Goal: Task Accomplishment & Management: Manage account settings

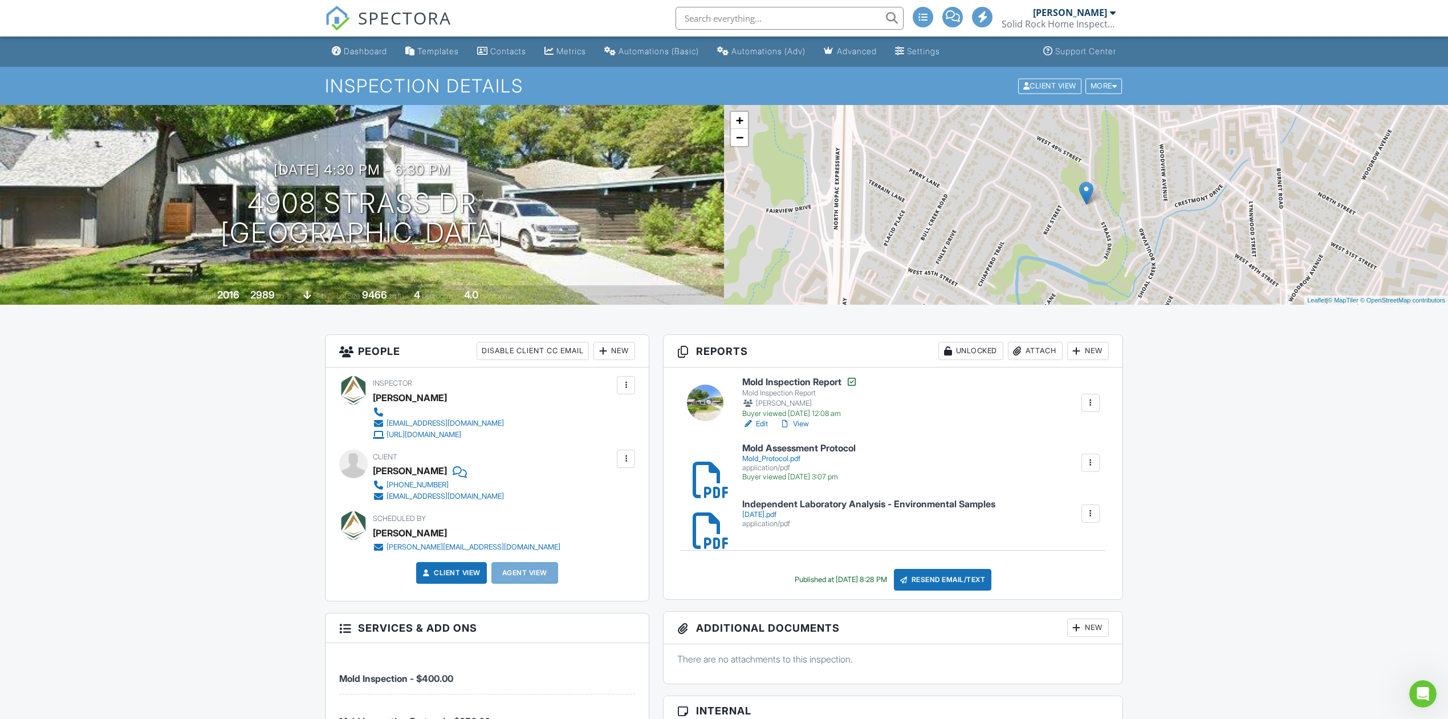
click at [392, 30] on link "SPECTORA" at bounding box center [388, 27] width 127 height 24
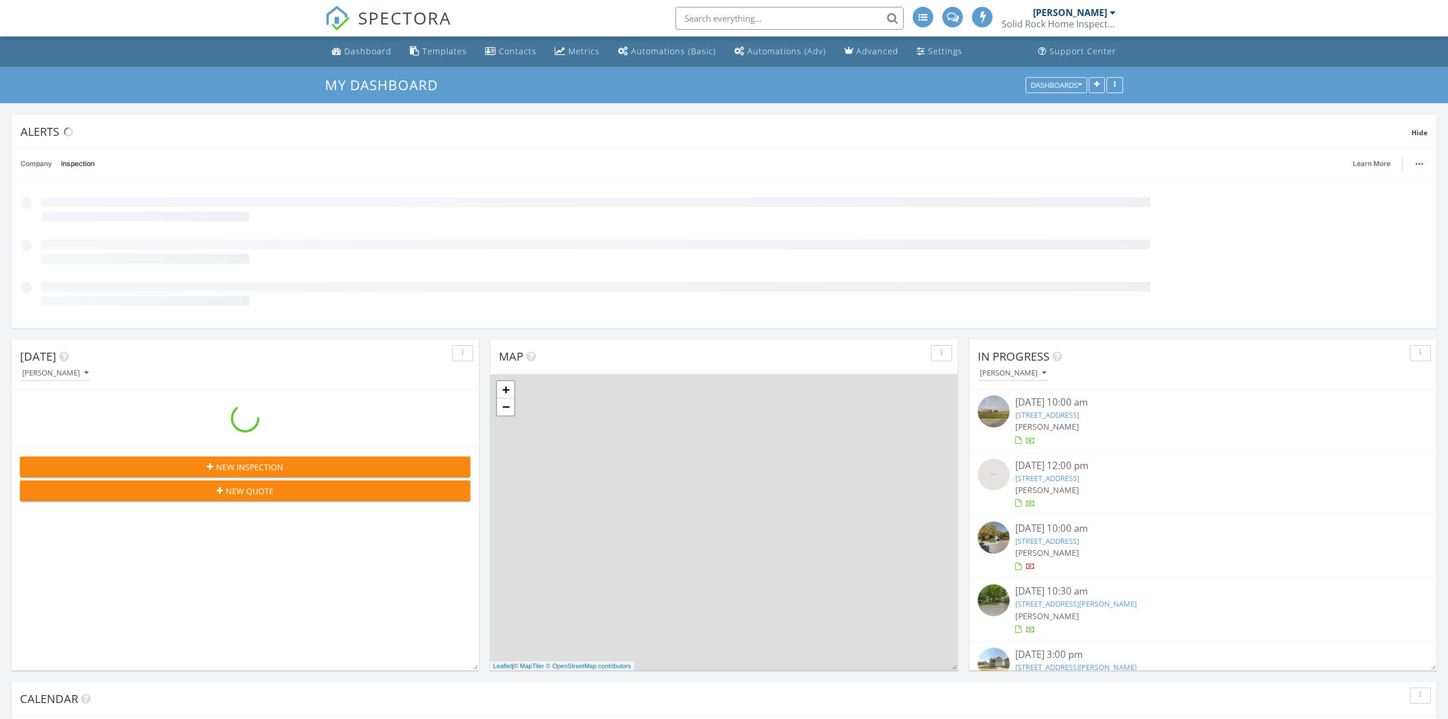
scroll to position [1061, 1472]
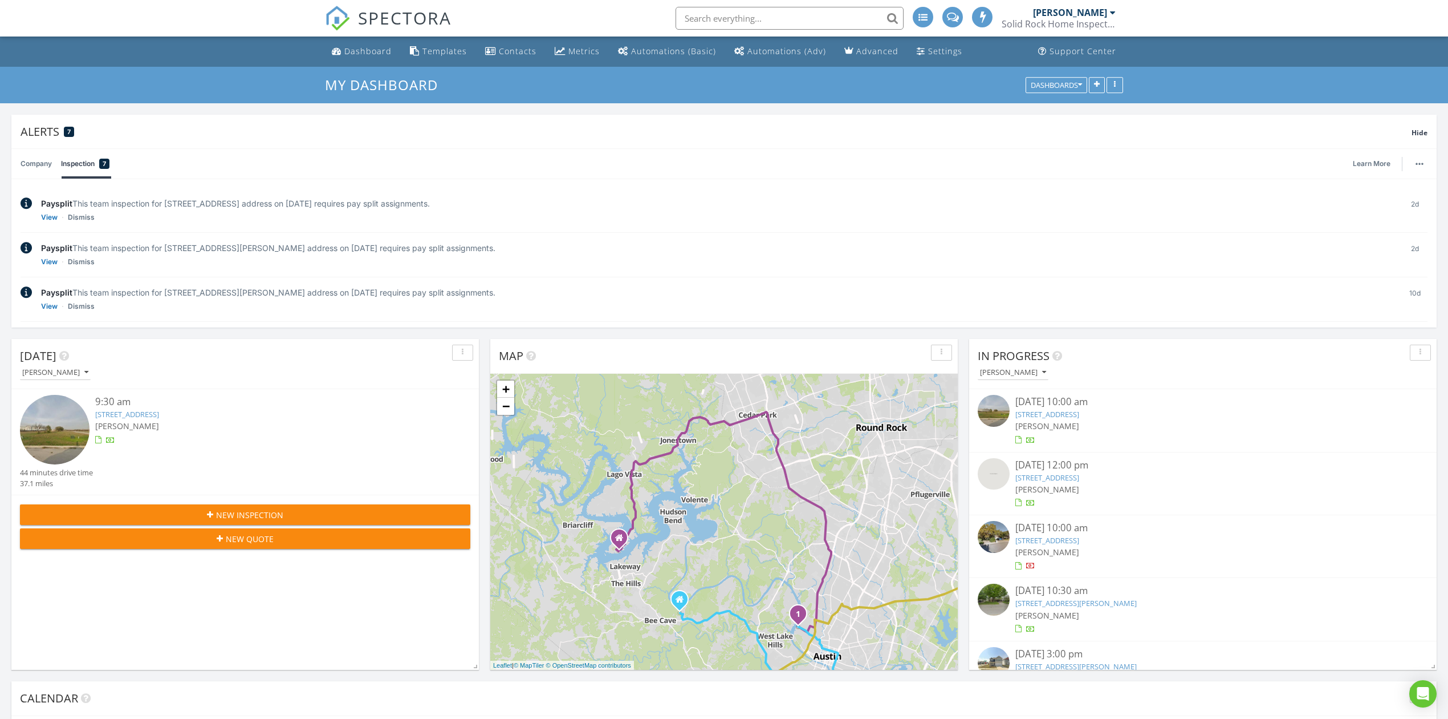
click at [420, 22] on span "SPECTORA" at bounding box center [405, 18] width 94 height 24
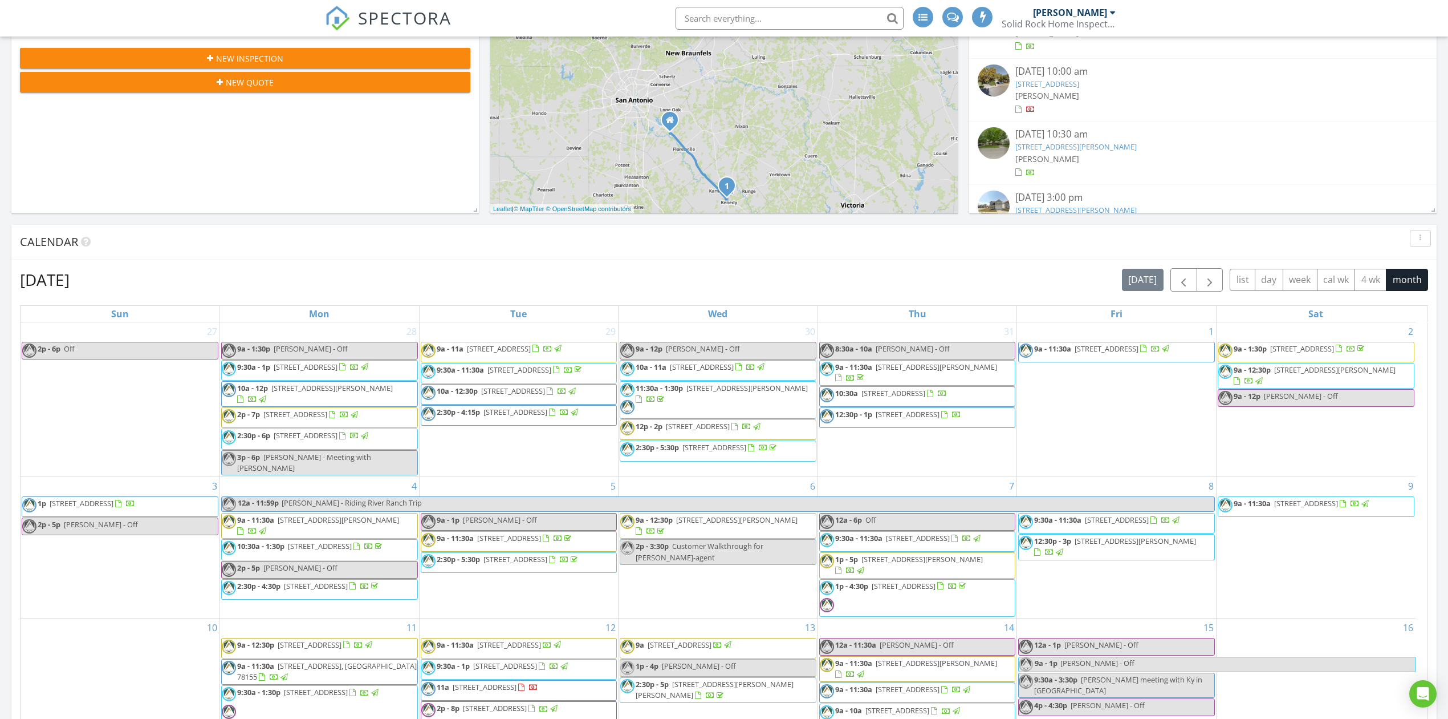
scroll to position [1061, 1472]
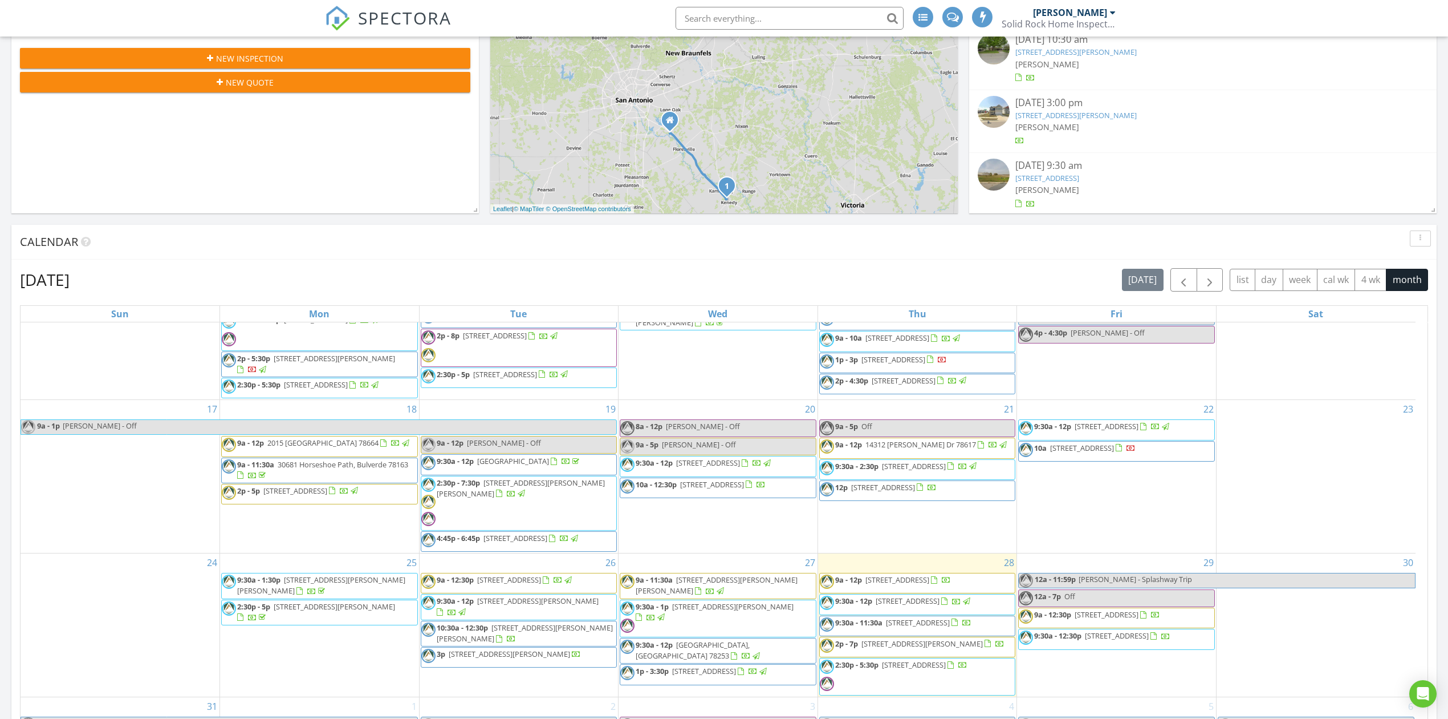
click at [434, 35] on link "SPECTORA" at bounding box center [388, 27] width 127 height 24
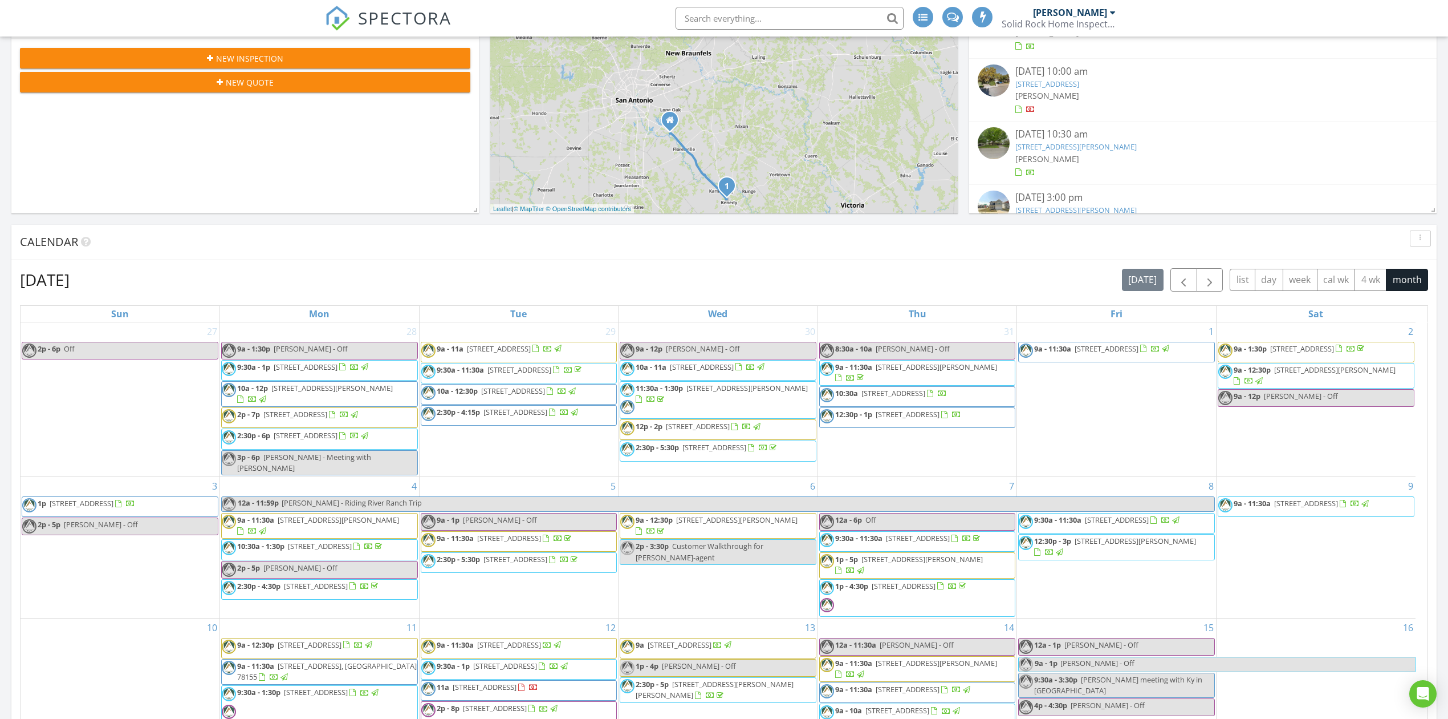
scroll to position [415, 0]
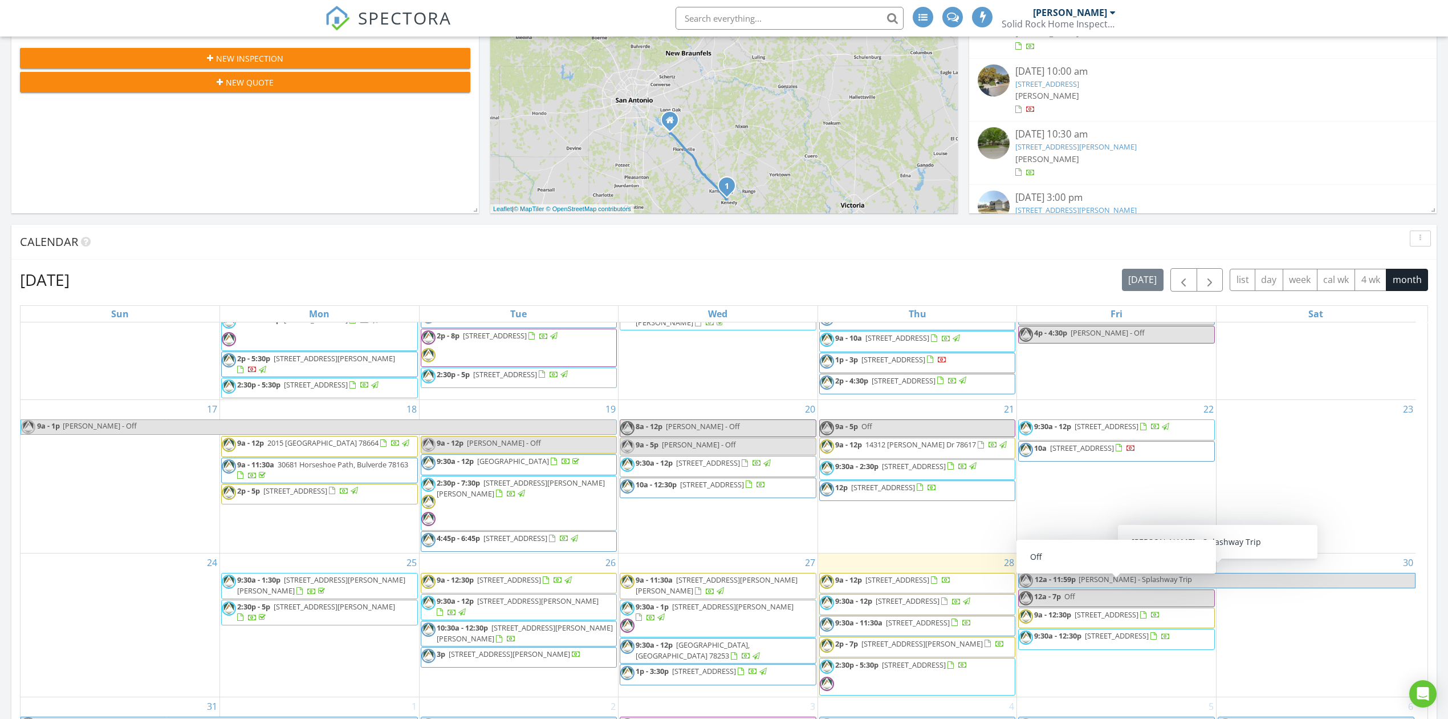
click at [1109, 589] on link "12a - 7p Off" at bounding box center [1116, 598] width 197 height 18
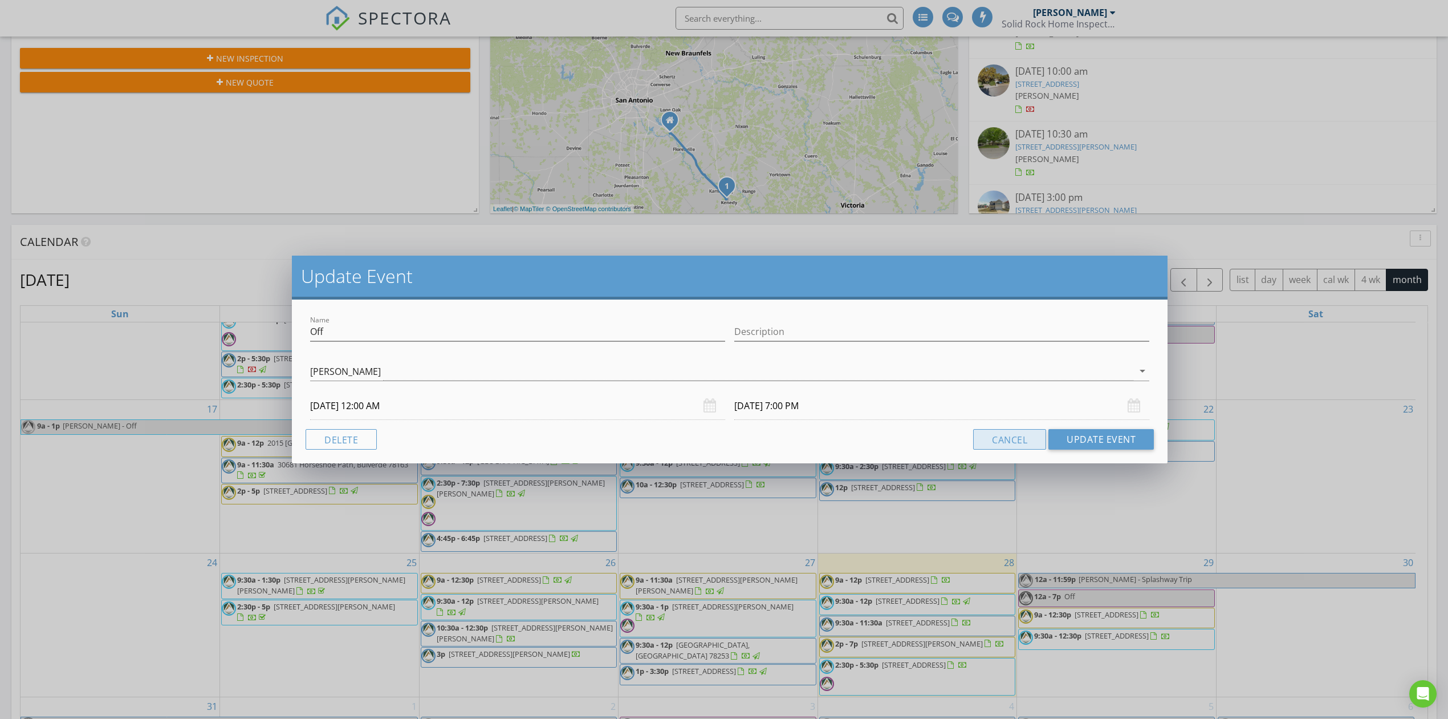
click at [995, 434] on button "Cancel" at bounding box center [1009, 439] width 73 height 21
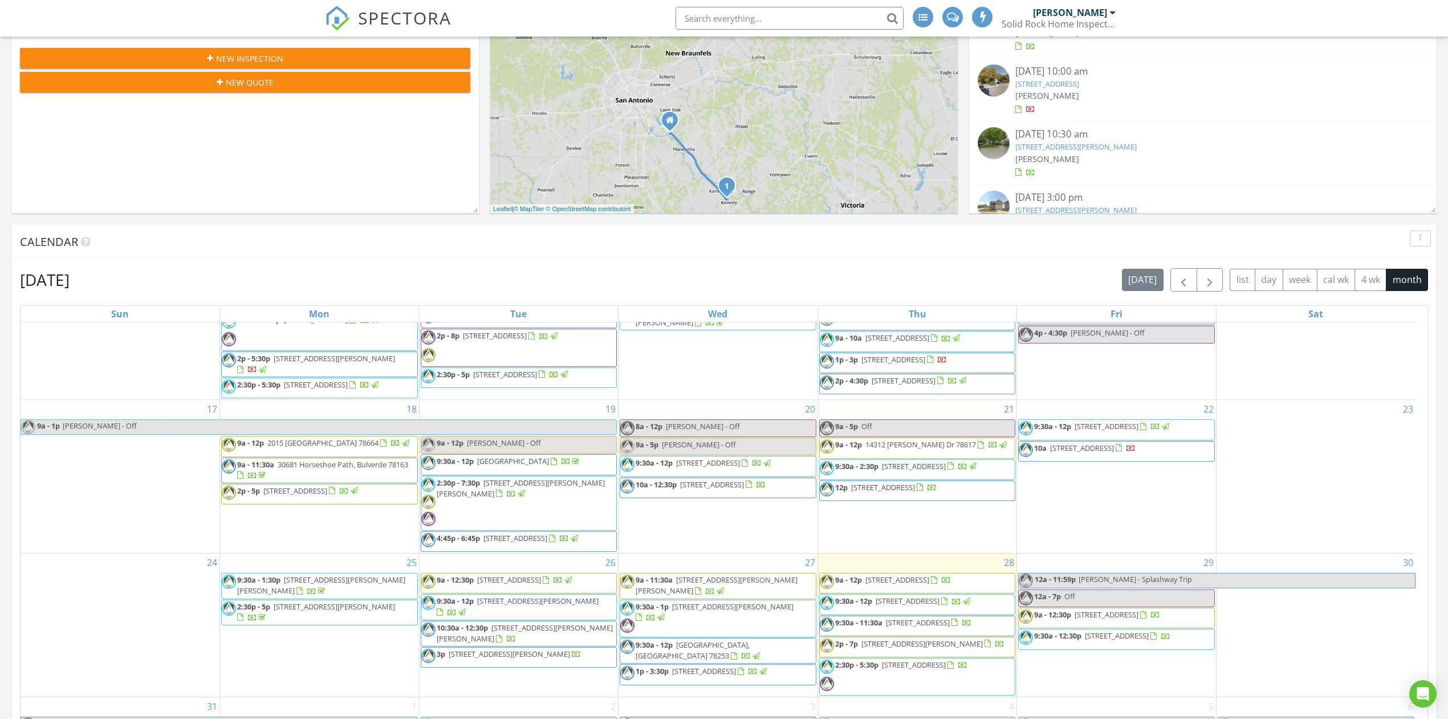
scroll to position [912, 0]
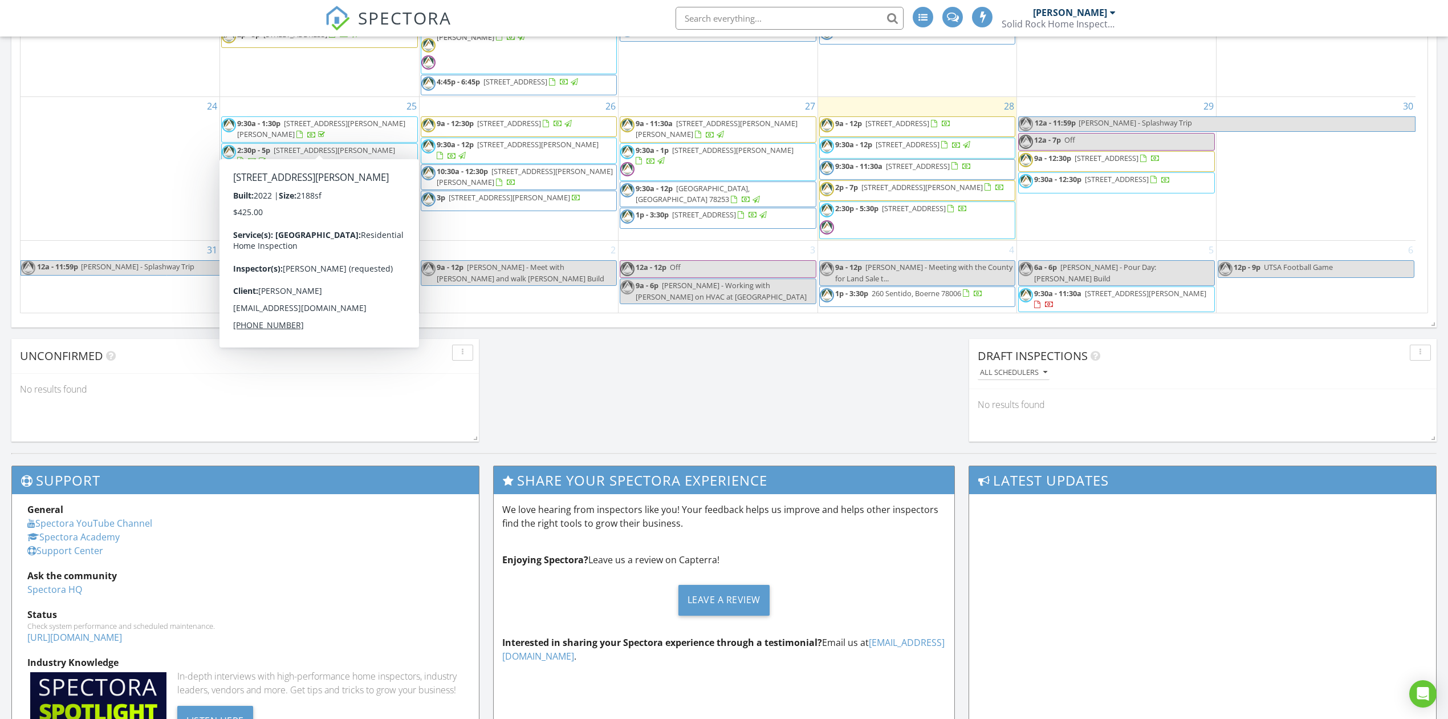
click at [103, 121] on div "24" at bounding box center [120, 168] width 199 height 143
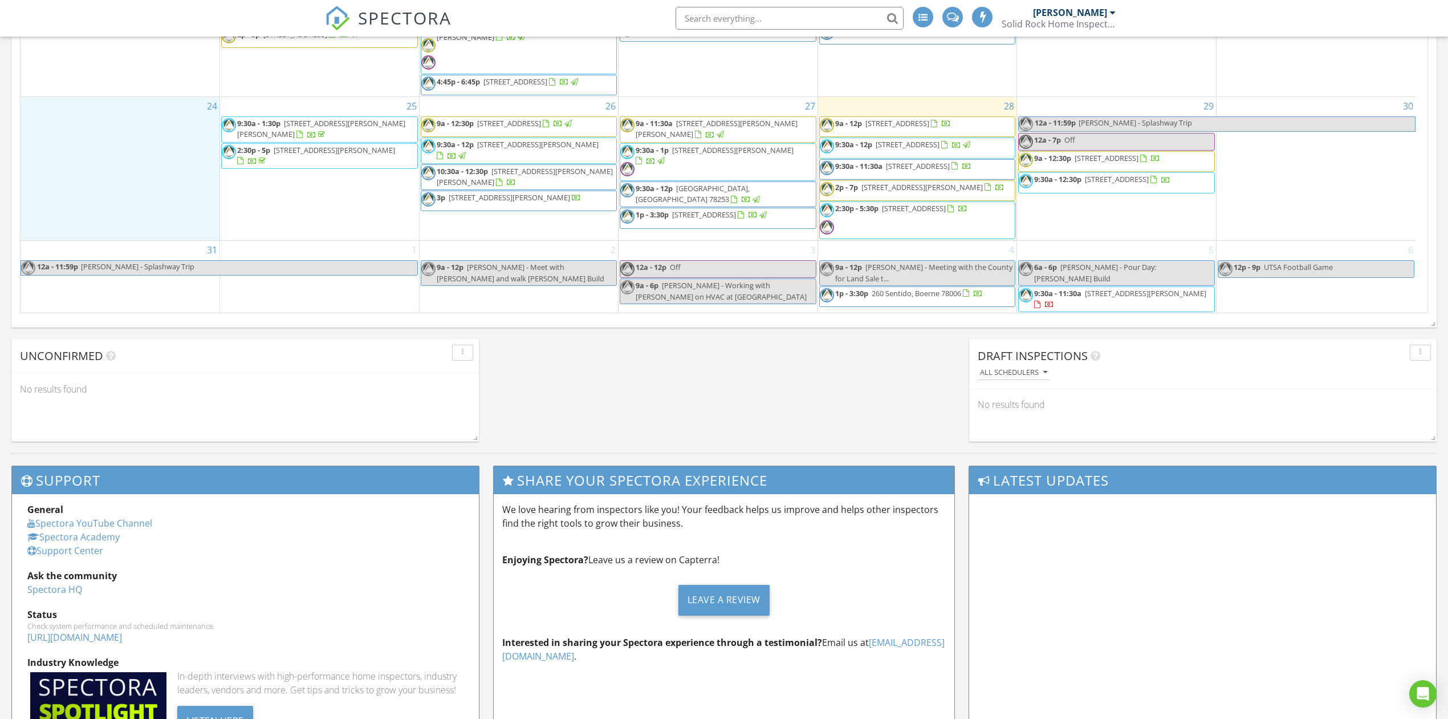
scroll to position [0, 0]
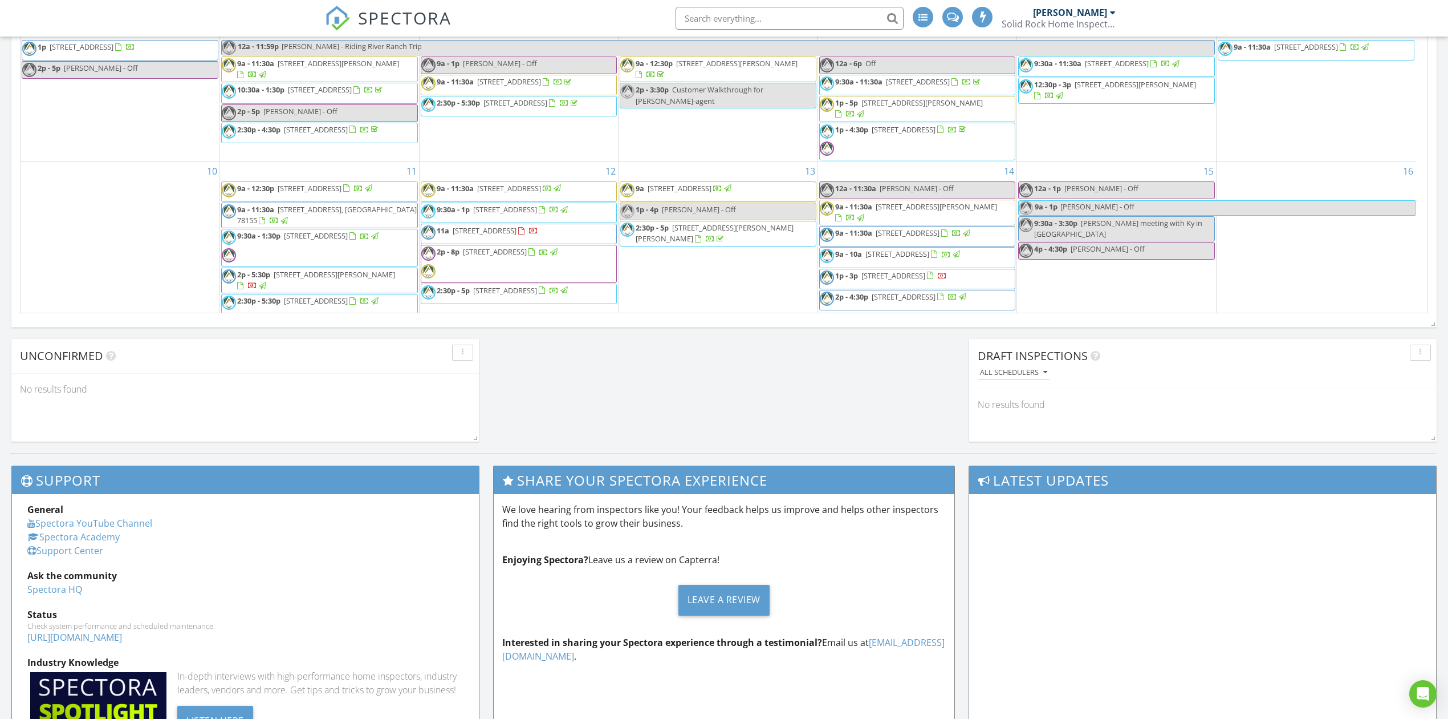
click at [748, 22] on input "text" at bounding box center [790, 18] width 228 height 23
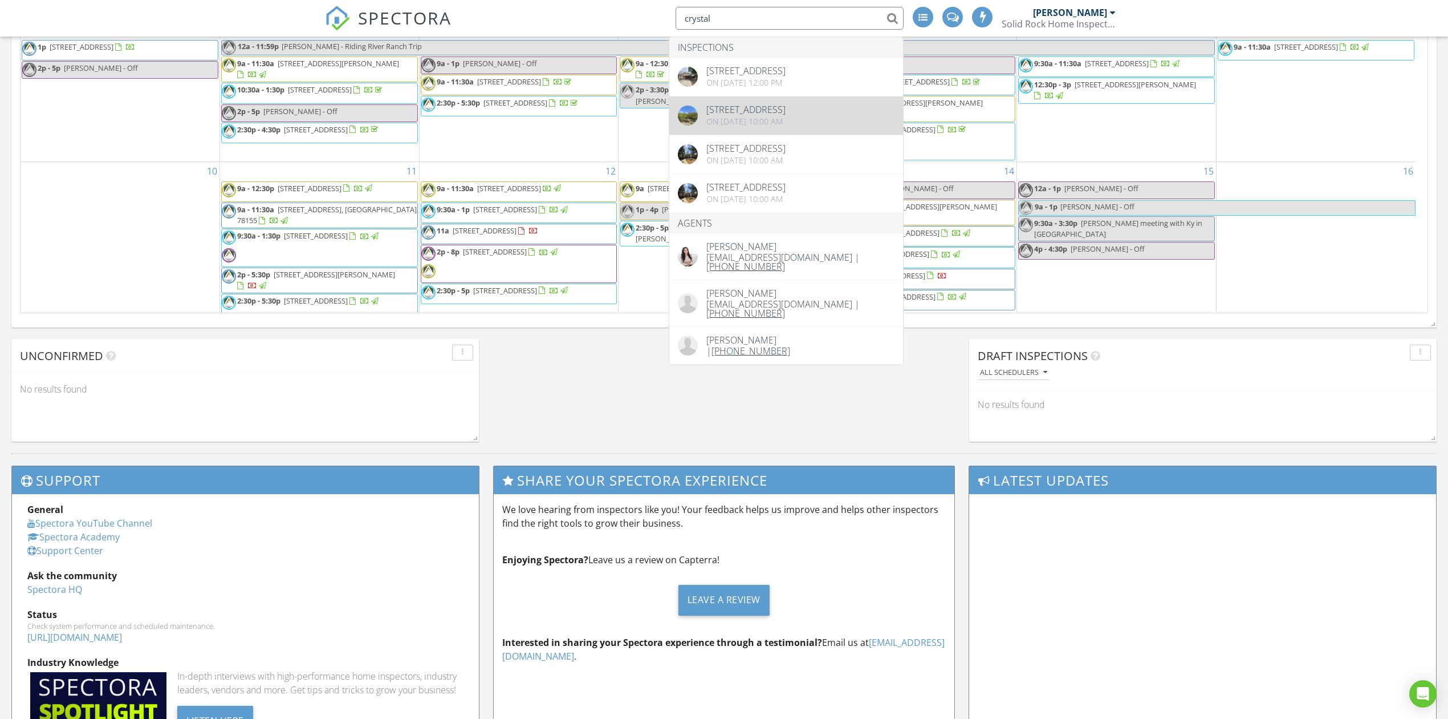
type input "crystal"
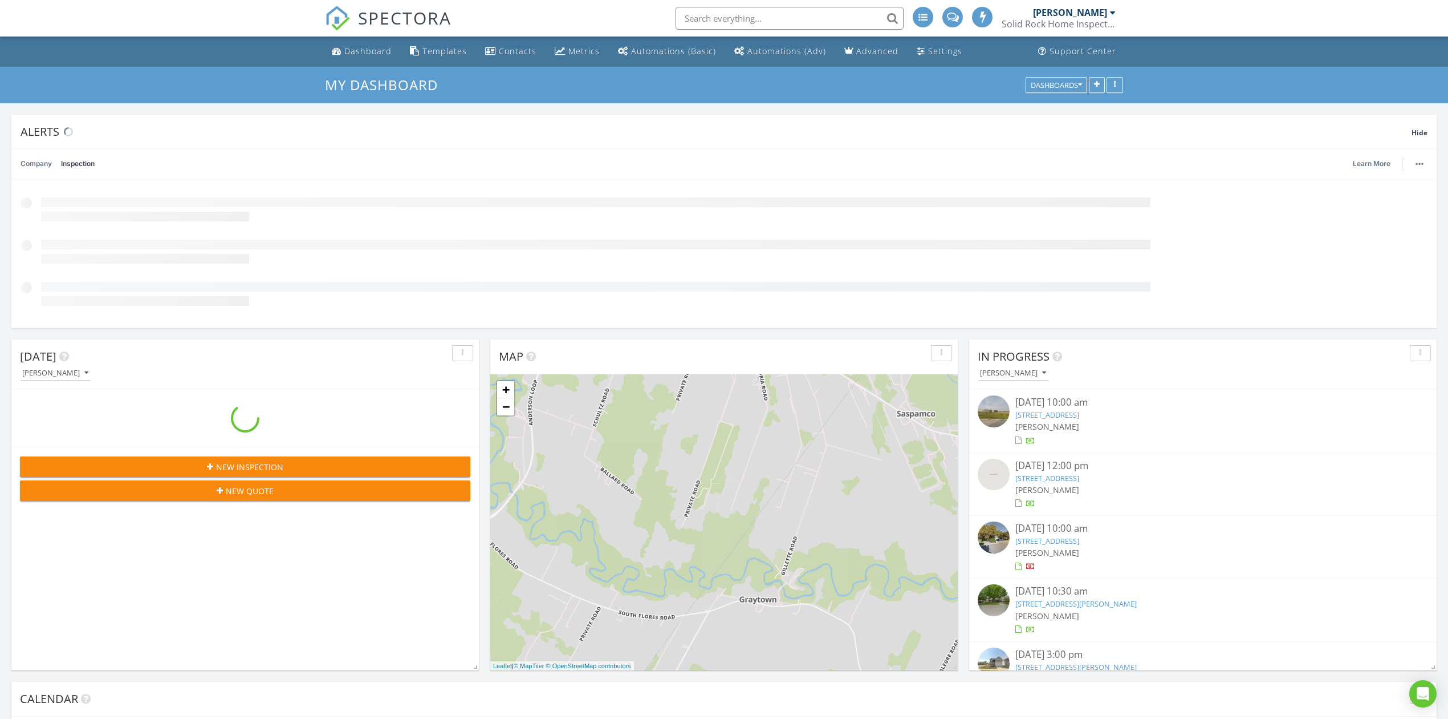
scroll to position [1061, 1472]
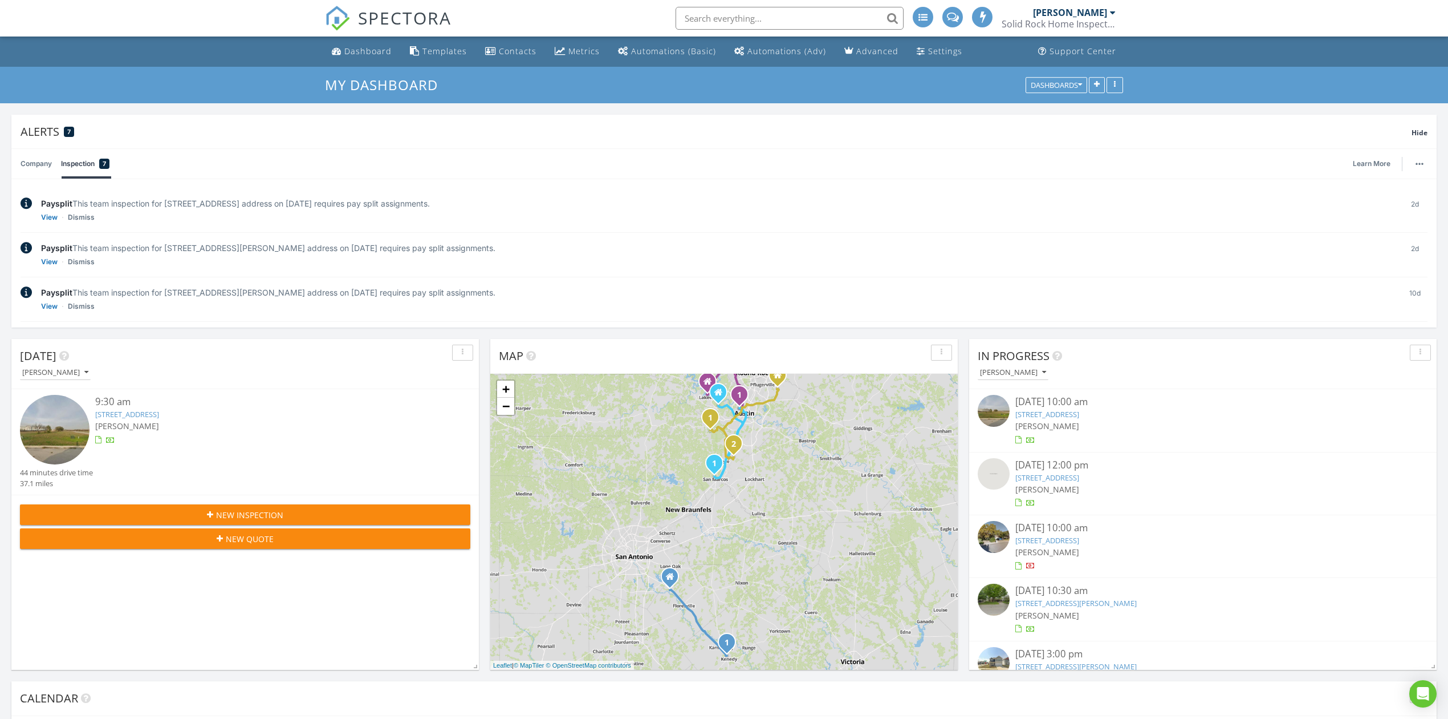
click at [603, 5] on div "SPECTORA [PERSON_NAME] Solid Rock Home Inspections Role: Inspector Change Role …" at bounding box center [724, 18] width 798 height 36
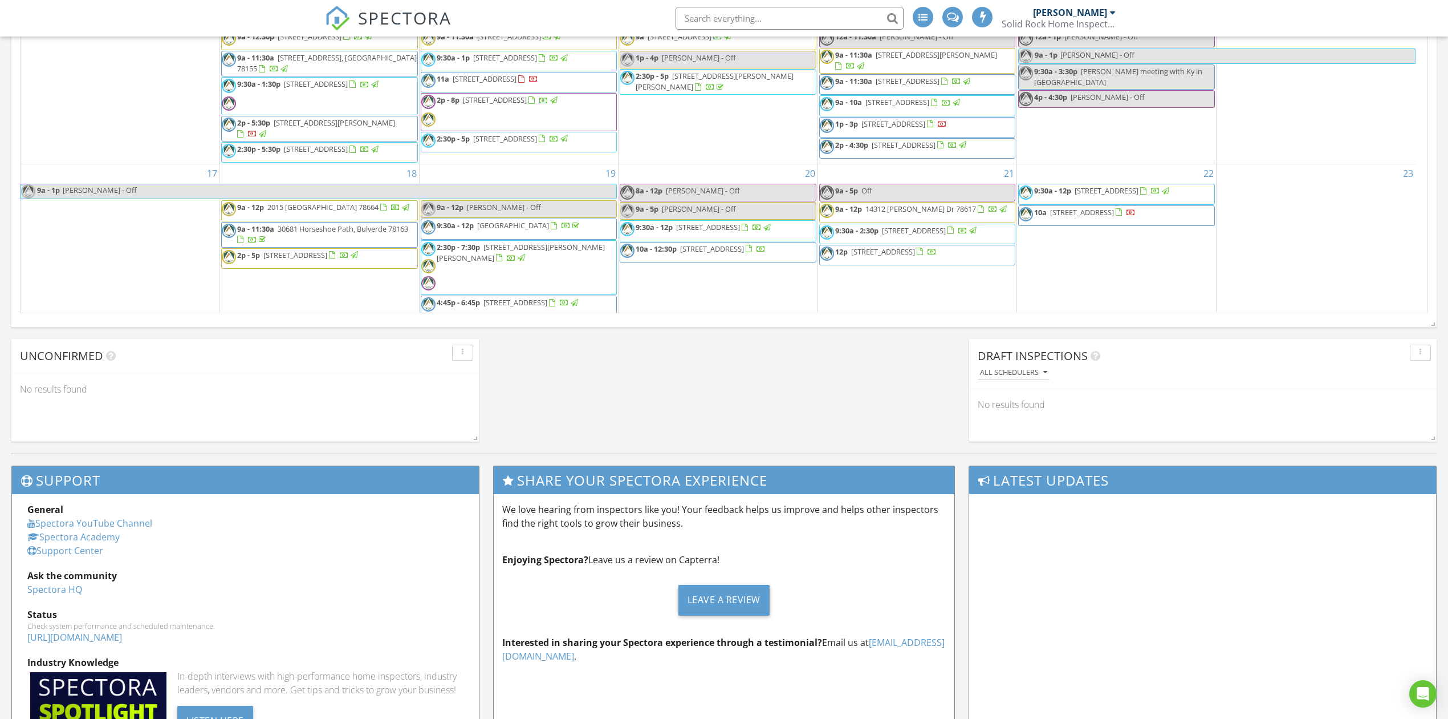
scroll to position [76, 0]
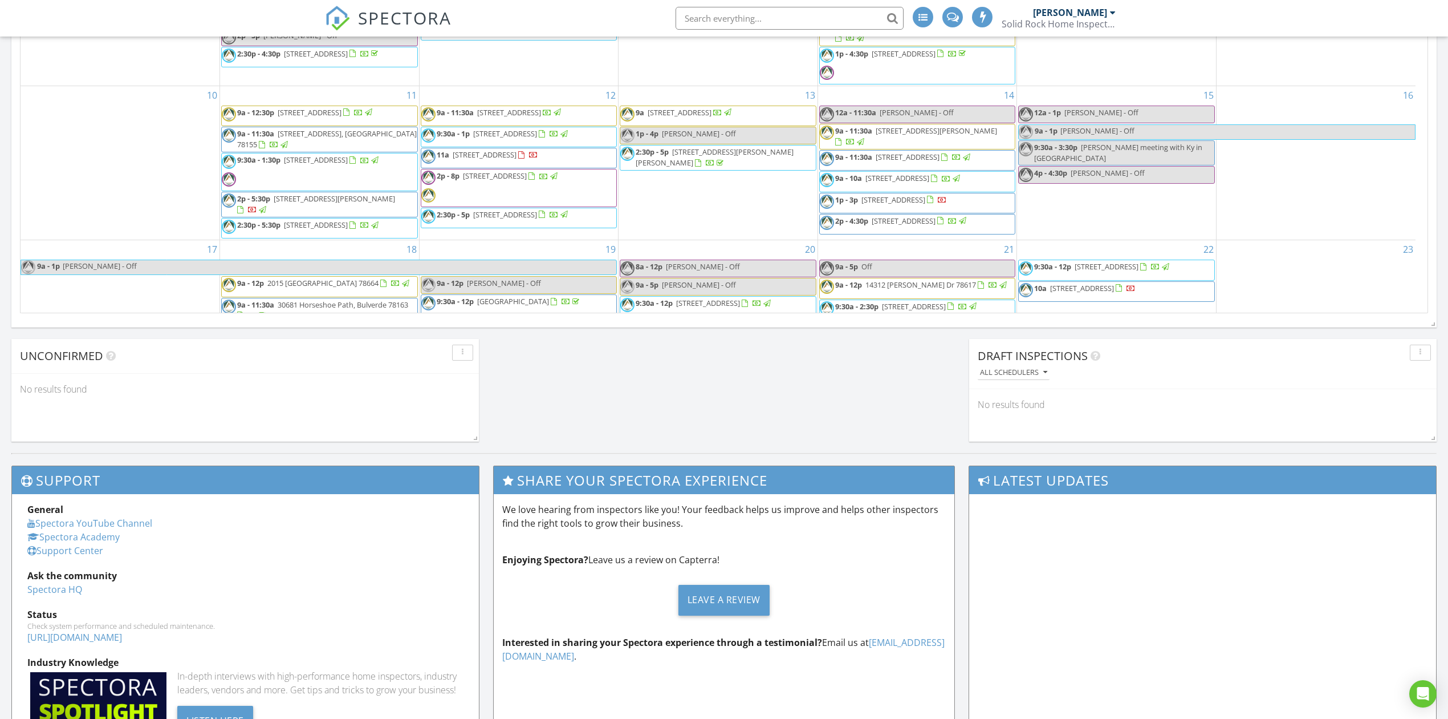
click at [74, 105] on div "10" at bounding box center [120, 162] width 199 height 153
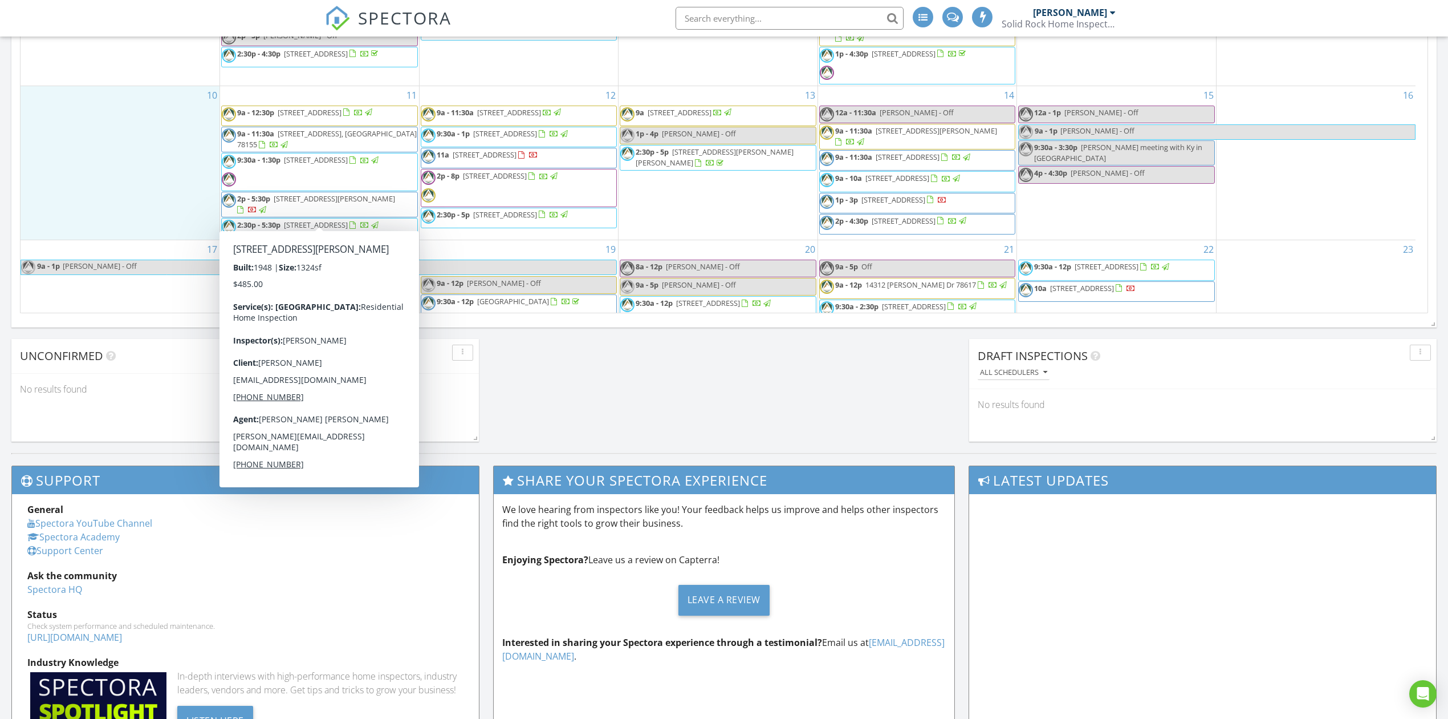
click at [302, 214] on span "2p - 5:30p 1401 Santa Barbara St, San Antonio 78201" at bounding box center [320, 204] width 196 height 22
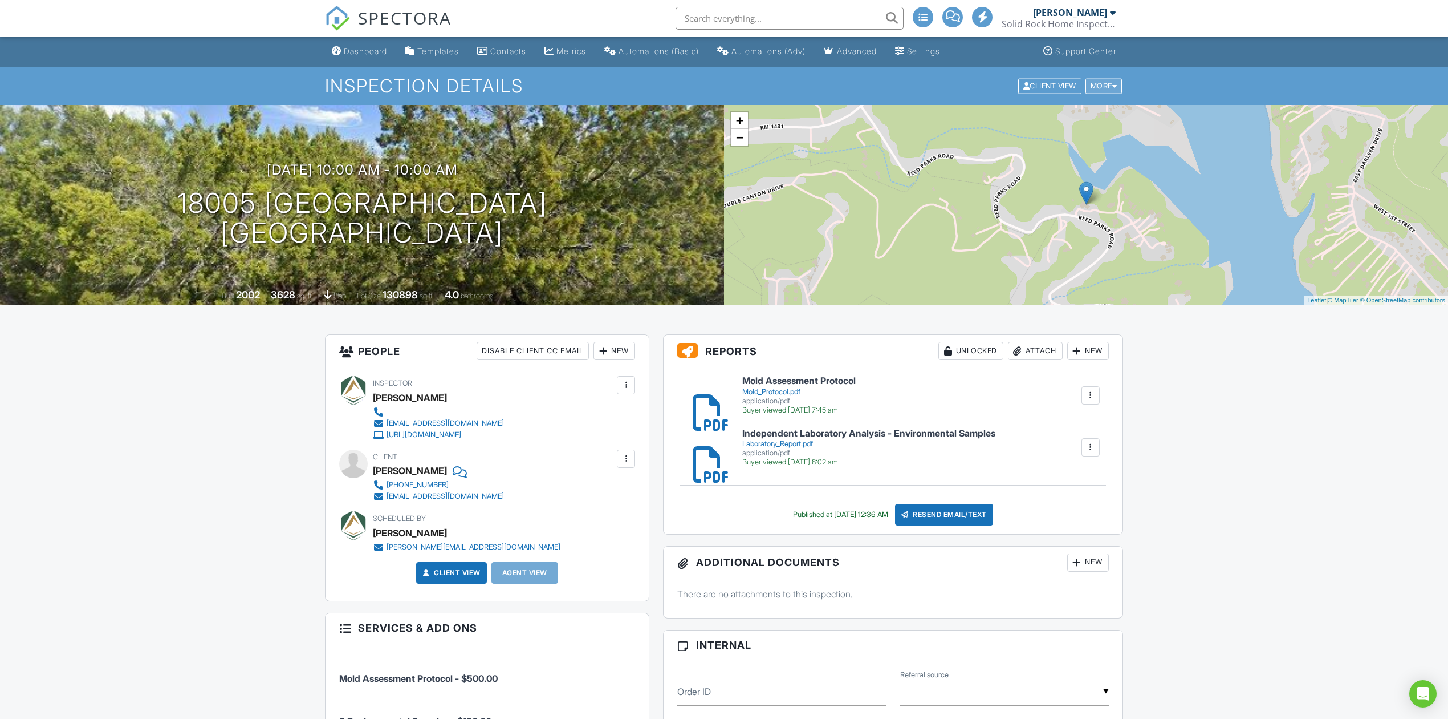
click at [1109, 86] on div "More" at bounding box center [1104, 85] width 37 height 15
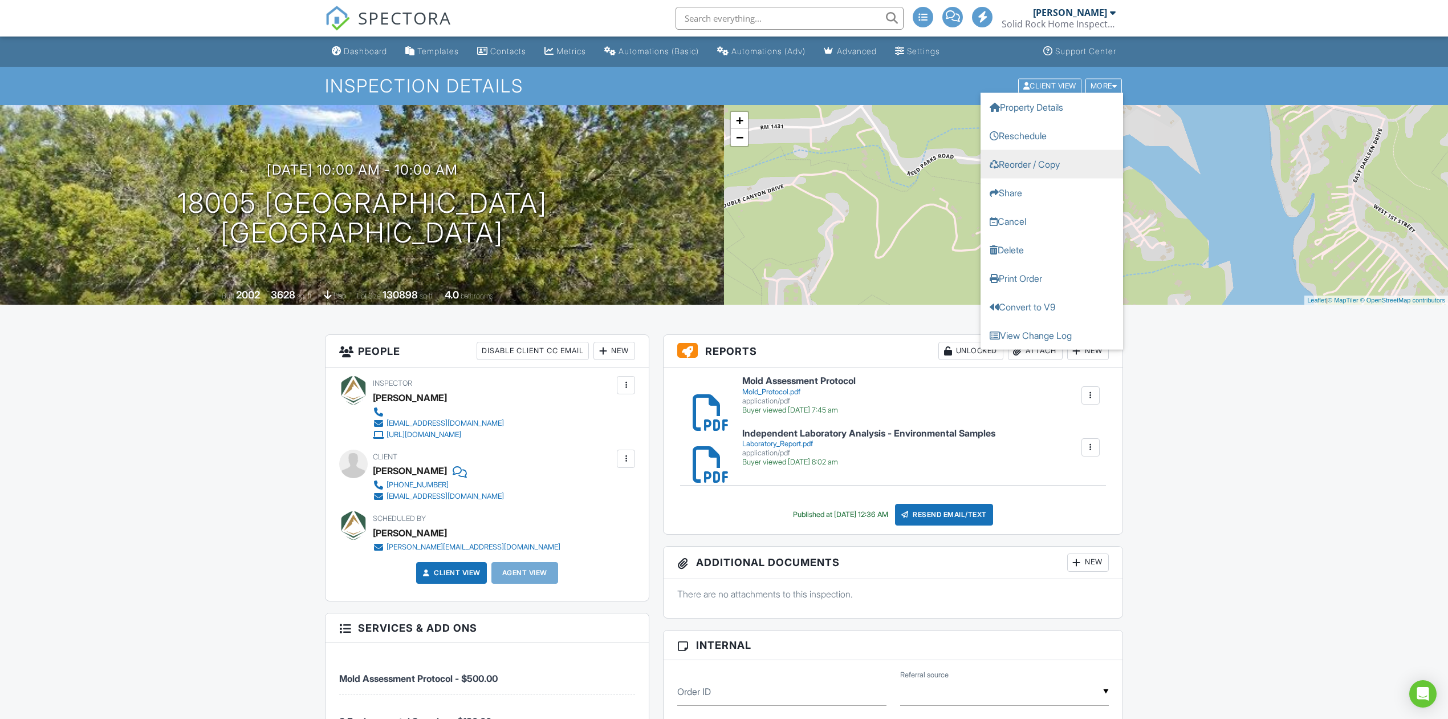
click at [1052, 160] on link "Reorder / Copy" at bounding box center [1052, 163] width 143 height 29
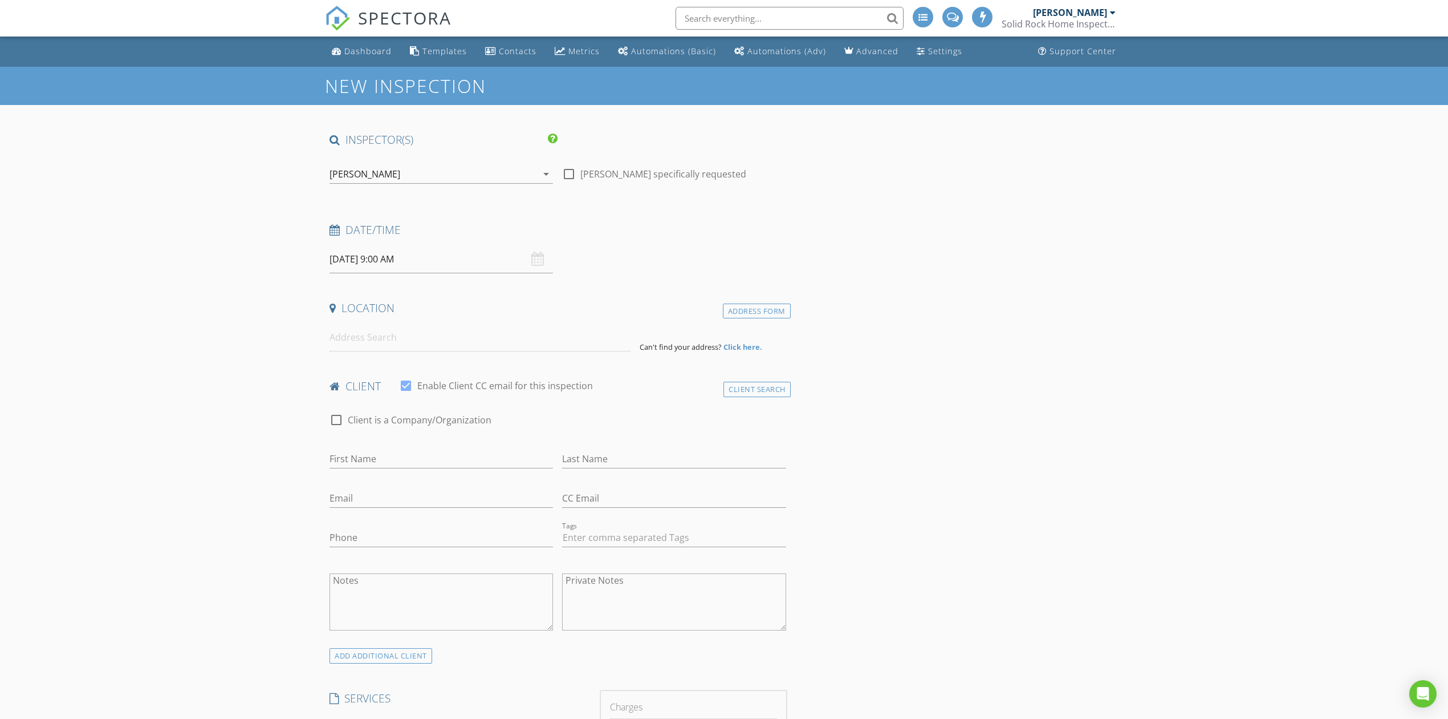
type input "[PERSON_NAME]"
type input "[EMAIL_ADDRESS][DOMAIN_NAME]"
type input "[PHONE_NUMBER]"
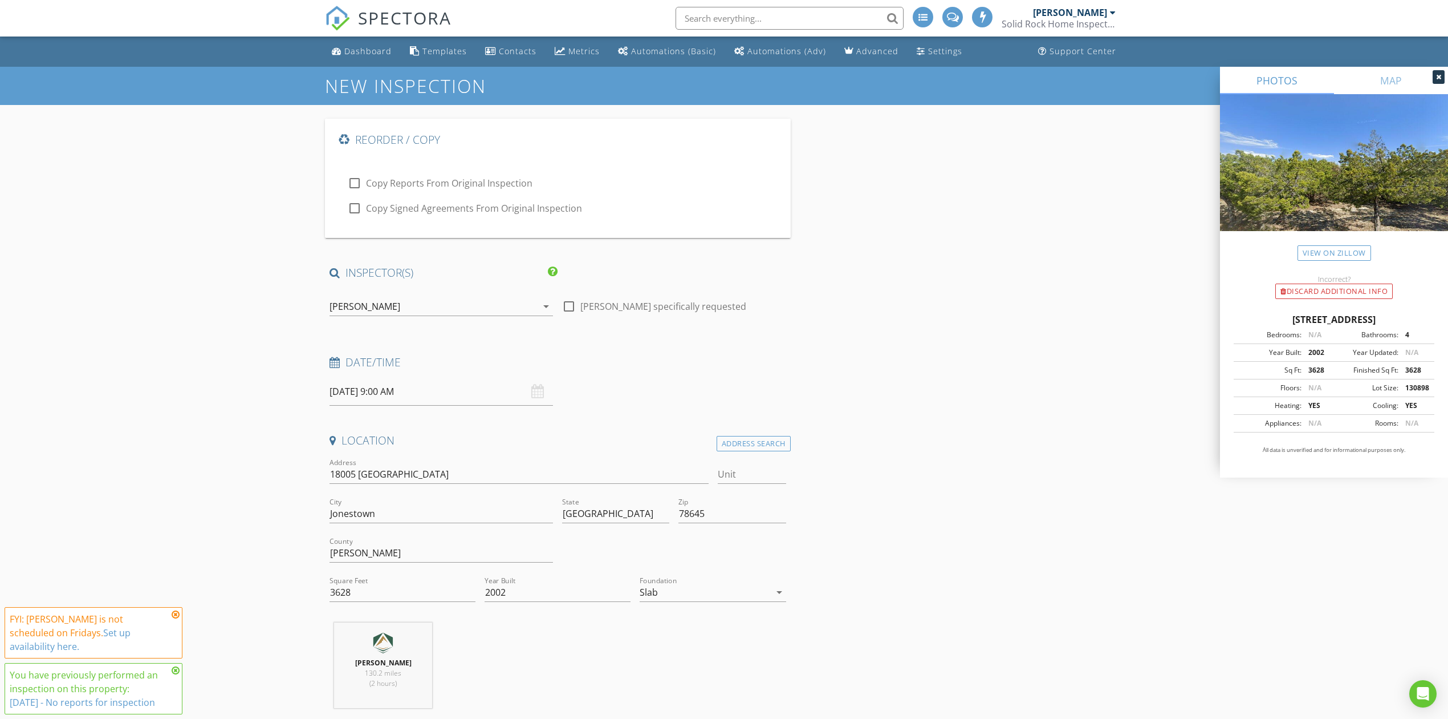
click at [391, 391] on input "[DATE] 9:00 AM" at bounding box center [442, 391] width 224 height 28
select select "8"
type input "[DATE] 9:00 AM"
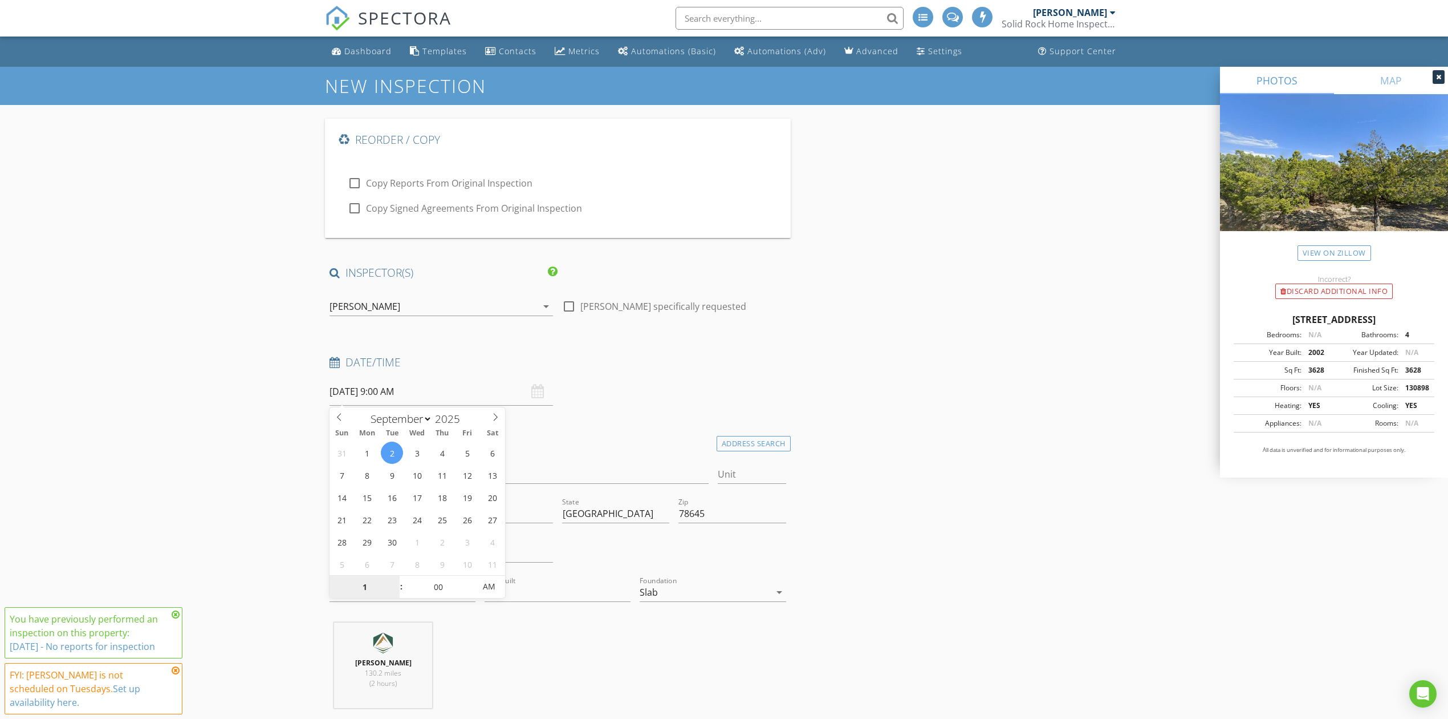
type input "10"
type input "[DATE] 10:00 AM"
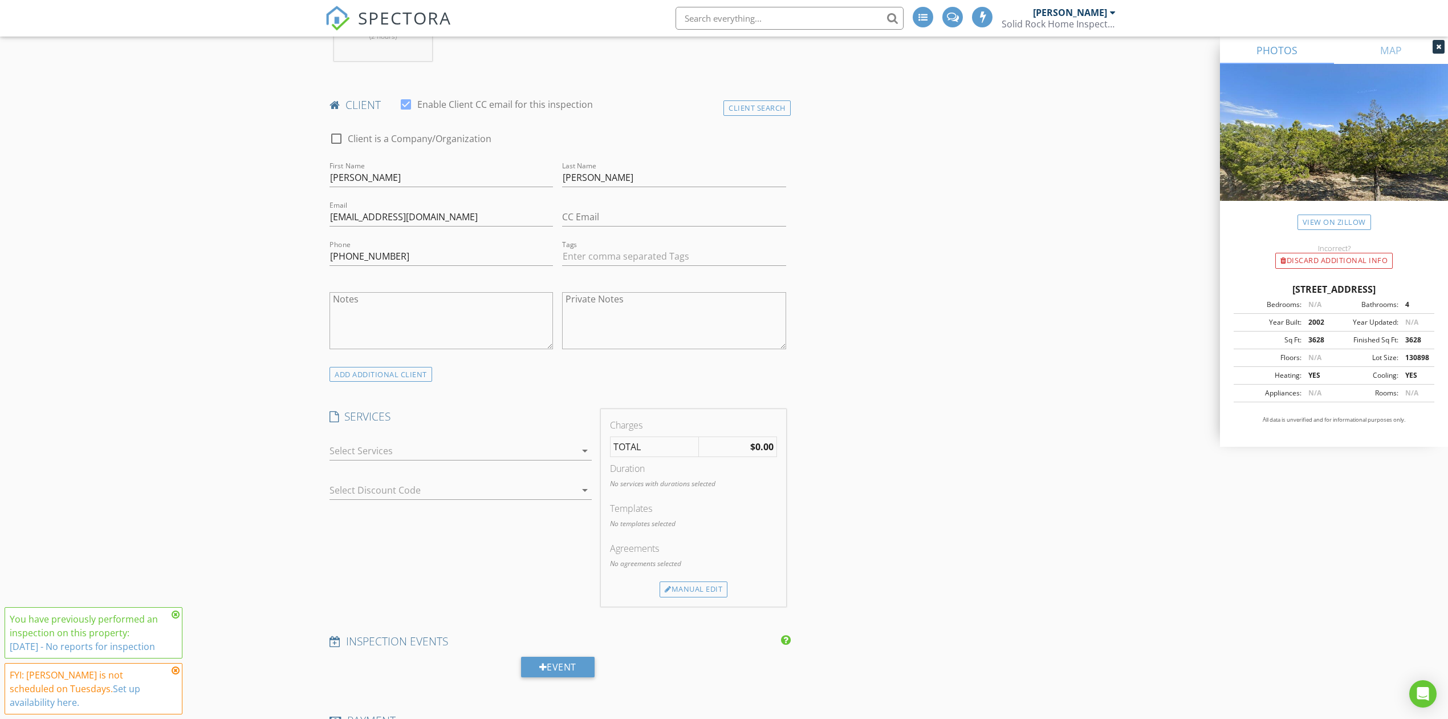
scroll to position [684, 0]
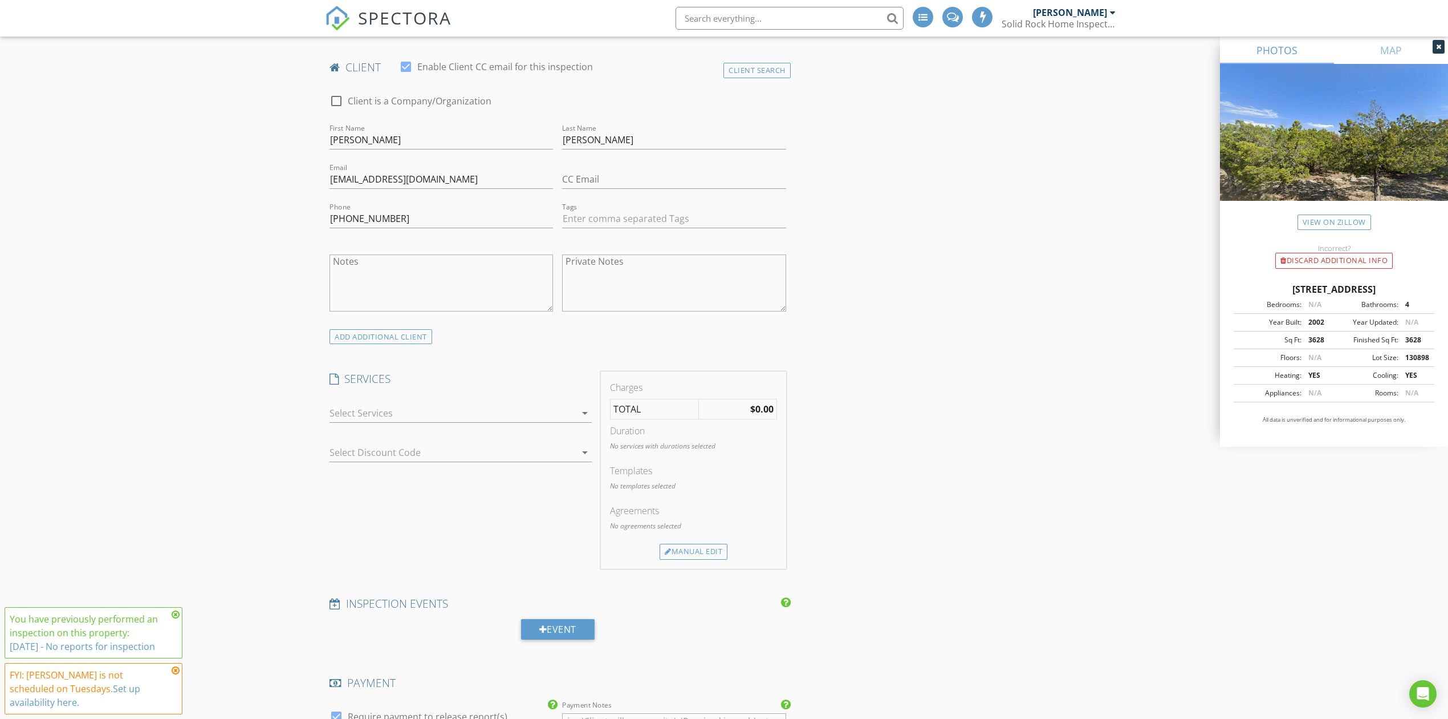
click at [385, 415] on div at bounding box center [453, 413] width 246 height 18
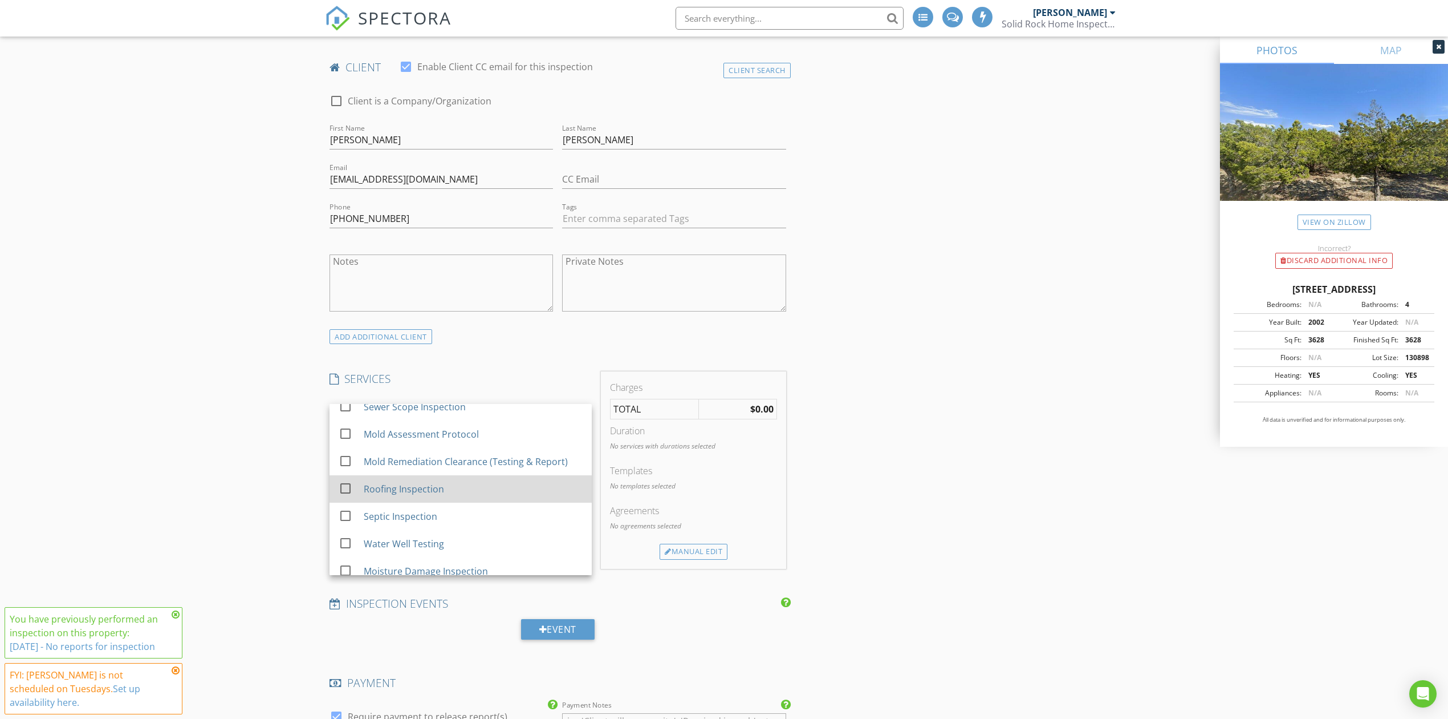
scroll to position [228, 0]
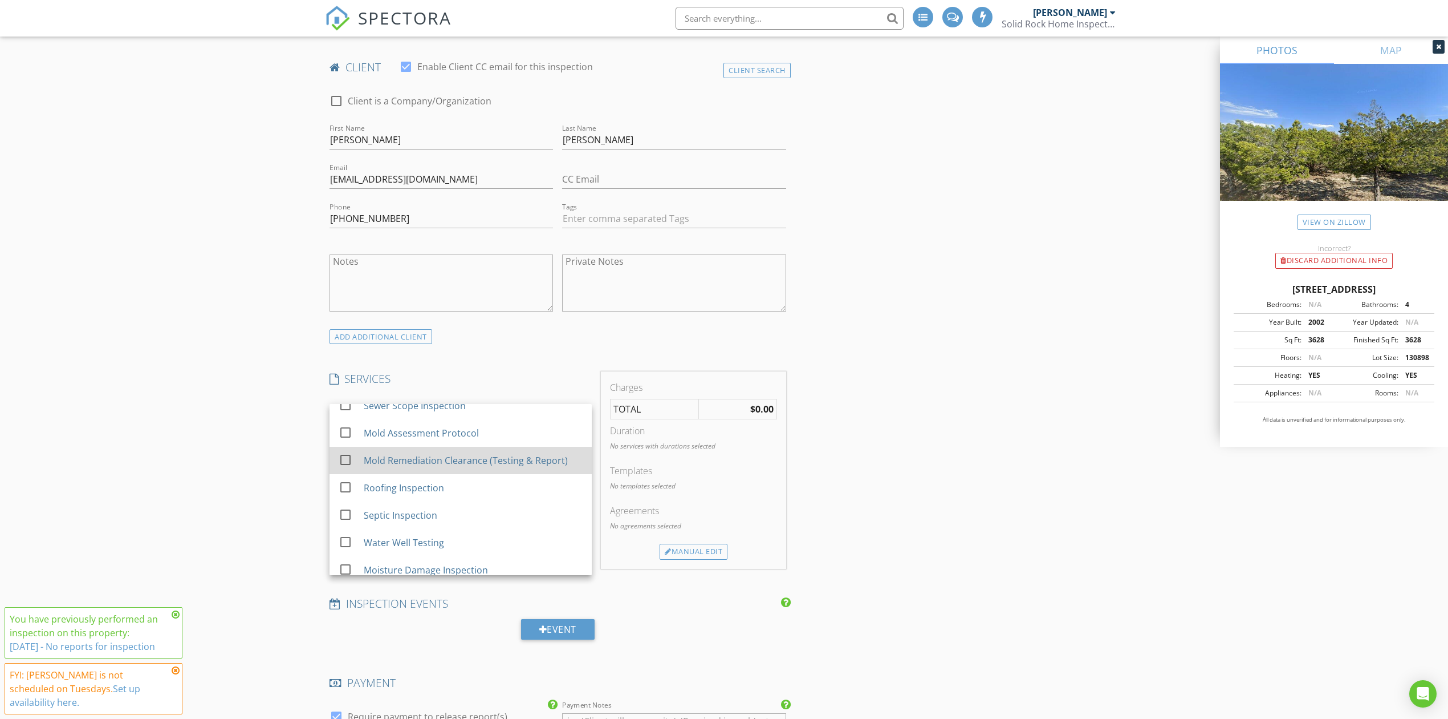
click at [449, 453] on div "Mold Remediation Clearance (Testing & Report)" at bounding box center [466, 460] width 204 height 14
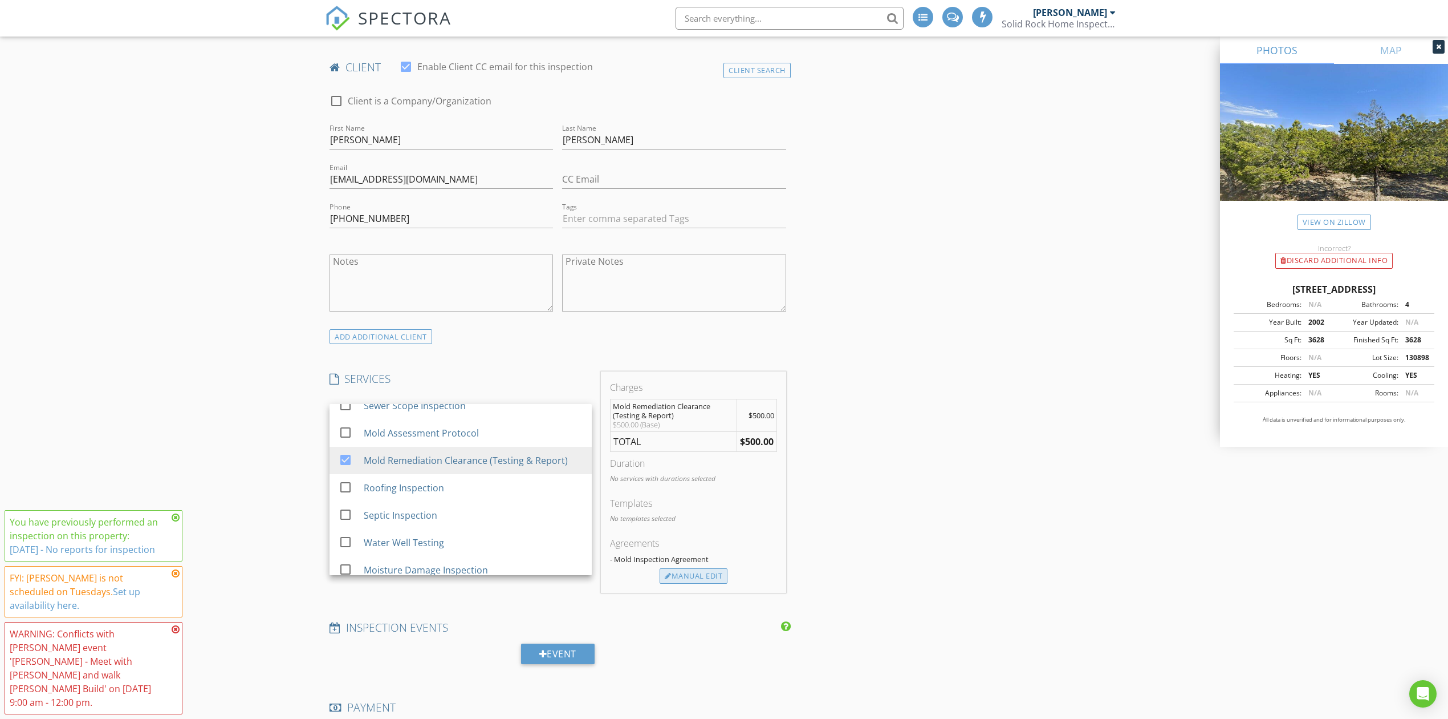
click at [699, 580] on div "Manual Edit" at bounding box center [694, 576] width 68 height 16
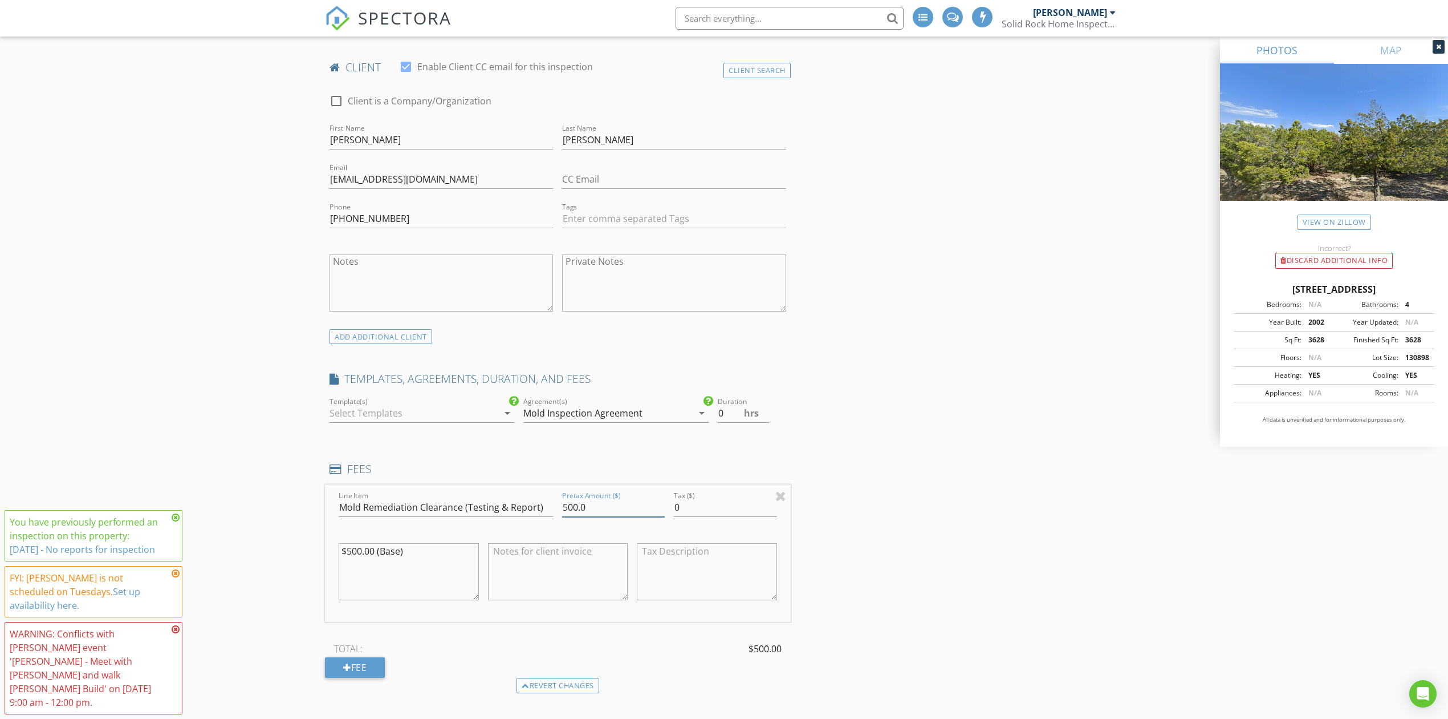
drag, startPoint x: 592, startPoint y: 514, endPoint x: 519, endPoint y: 511, distance: 73.1
click at [519, 511] on div "Line Item Mold Remediation Clearance (Testing & Report) Pretax Amount ($) 500.0…" at bounding box center [558, 552] width 466 height 137
type input "600"
drag, startPoint x: 411, startPoint y: 562, endPoint x: 310, endPoint y: 550, distance: 101.6
click at [310, 550] on div "New Inspection Reorder / Copy check_box_outline_blank Copy Reports From Origina…" at bounding box center [724, 660] width 1448 height 2556
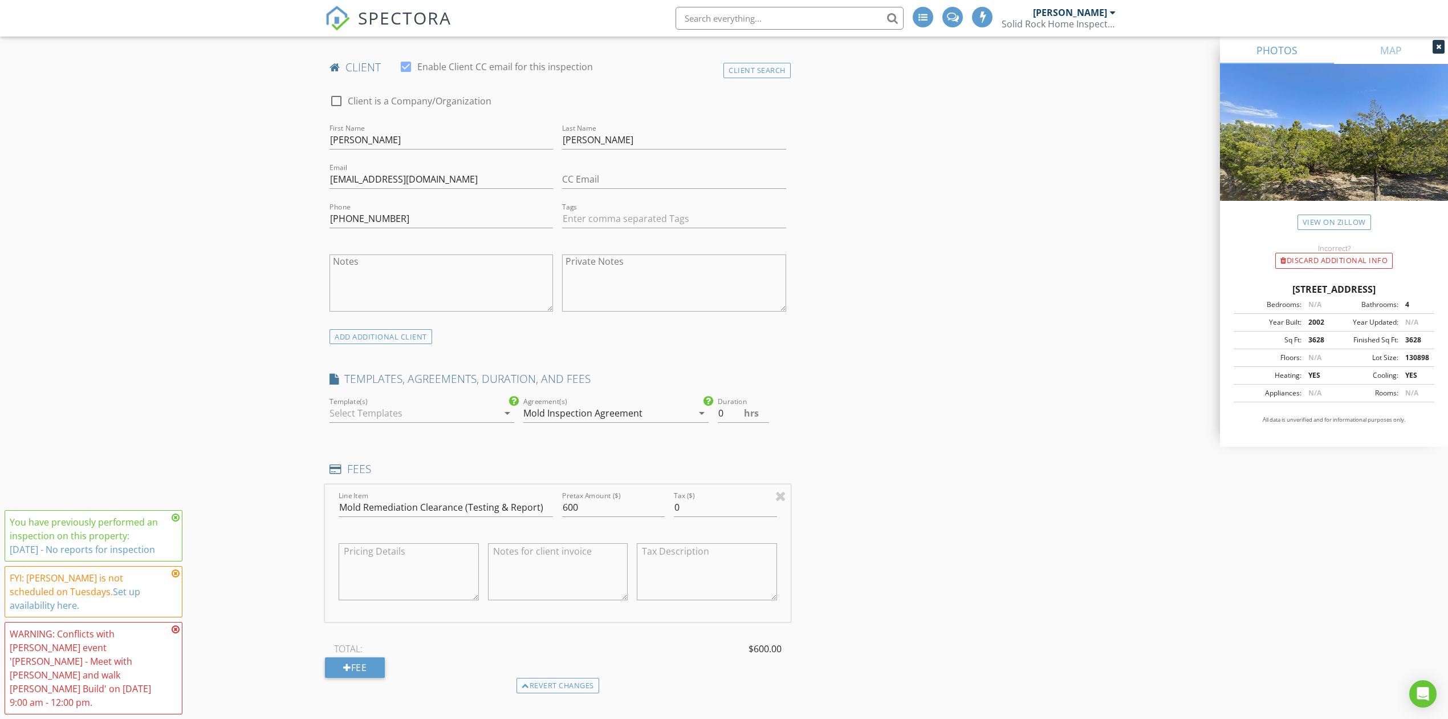
click at [270, 512] on div "New Inspection Reorder / Copy check_box_outline_blank Copy Reports From Origina…" at bounding box center [724, 660] width 1448 height 2556
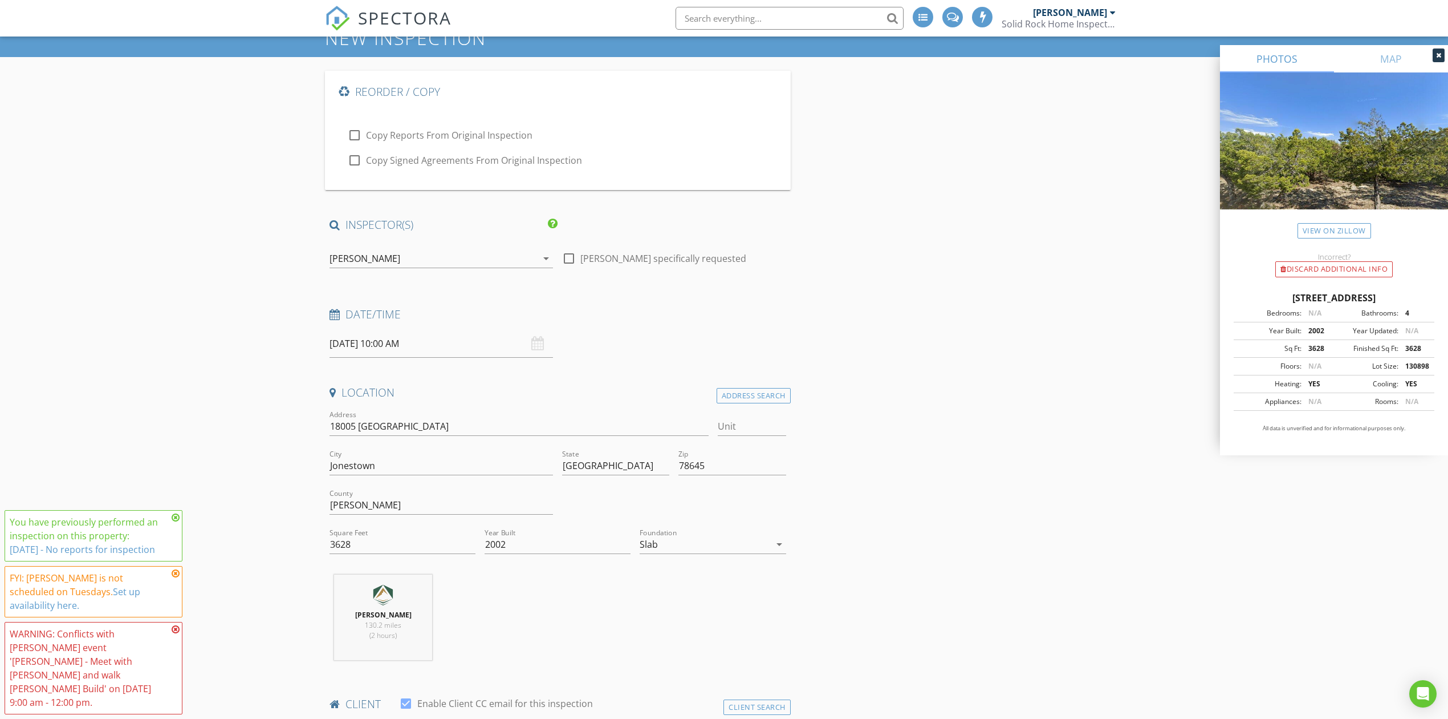
scroll to position [0, 0]
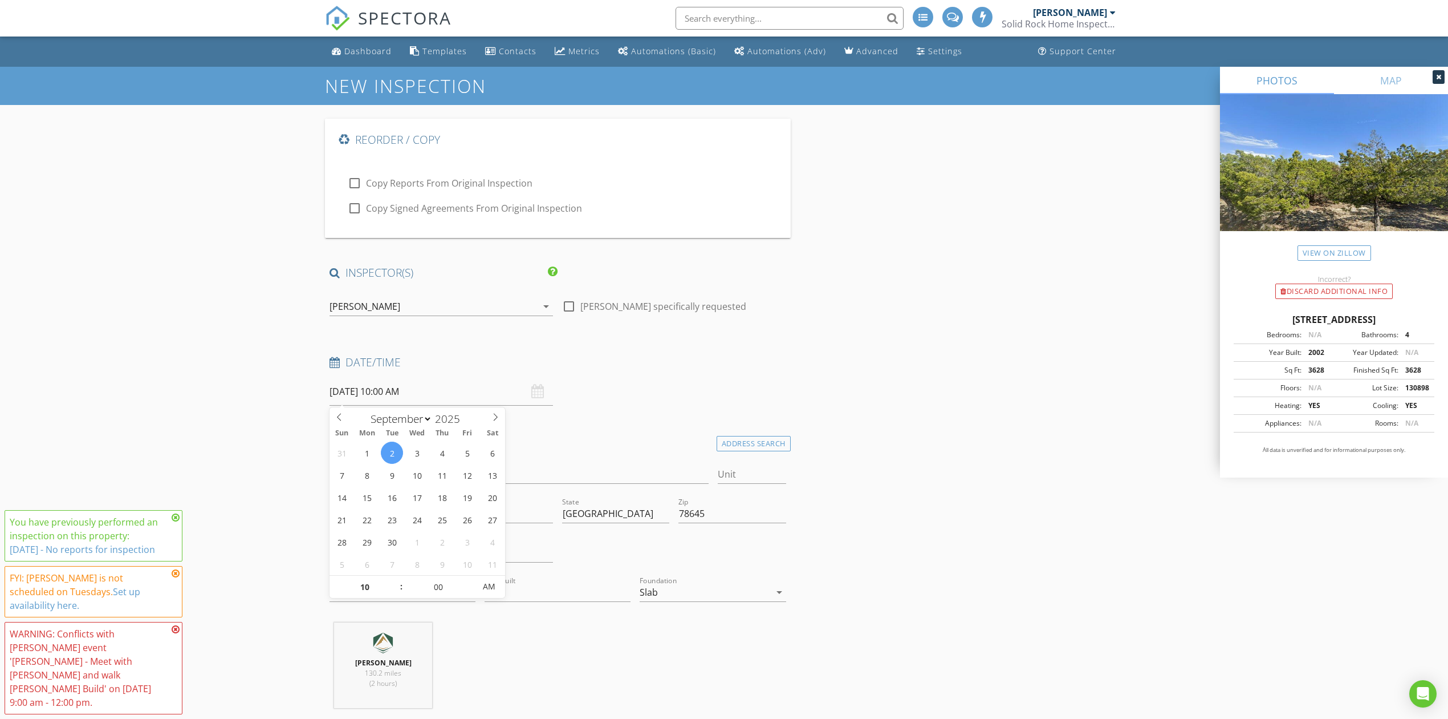
click at [387, 392] on input "09/02/2025 10:00 AM" at bounding box center [442, 391] width 224 height 28
click at [440, 595] on input "00" at bounding box center [438, 586] width 70 height 23
type input "30"
type input "09/02/2025 10:30 AM"
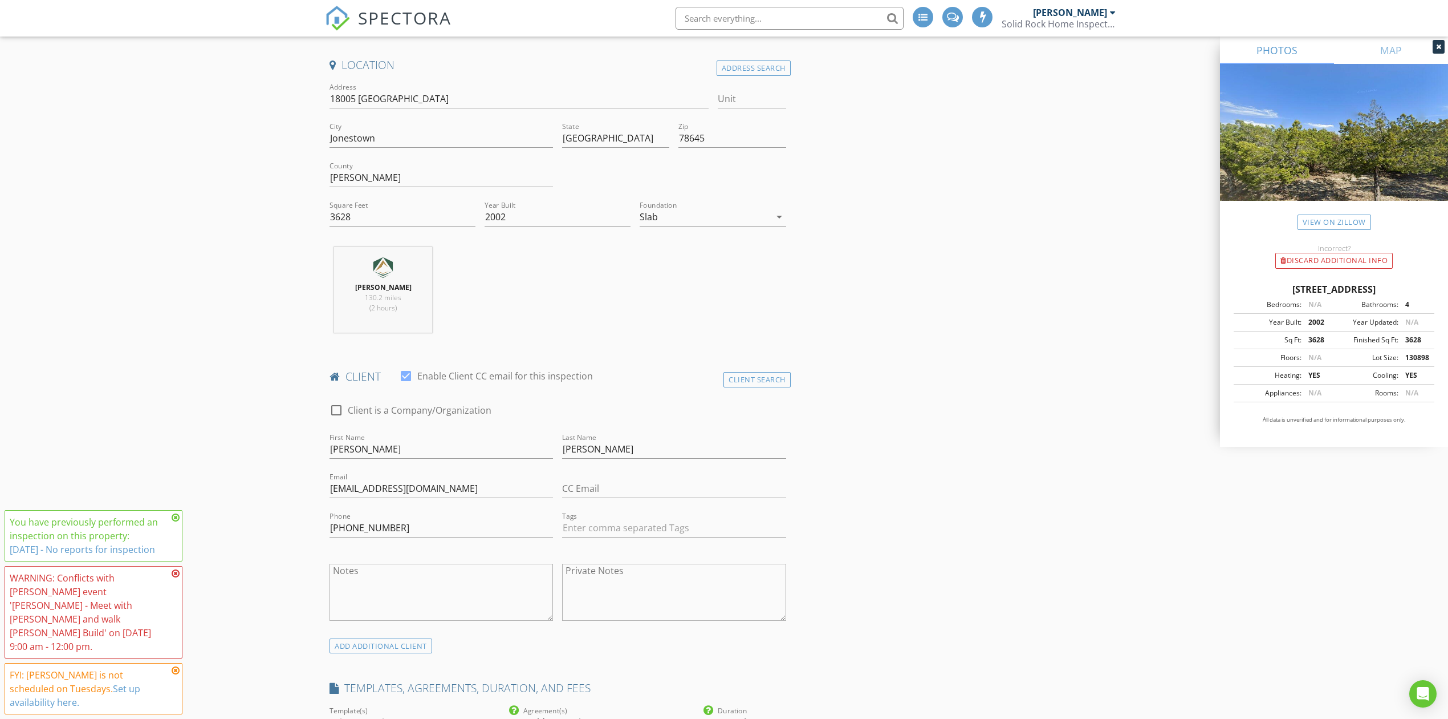
scroll to position [228, 0]
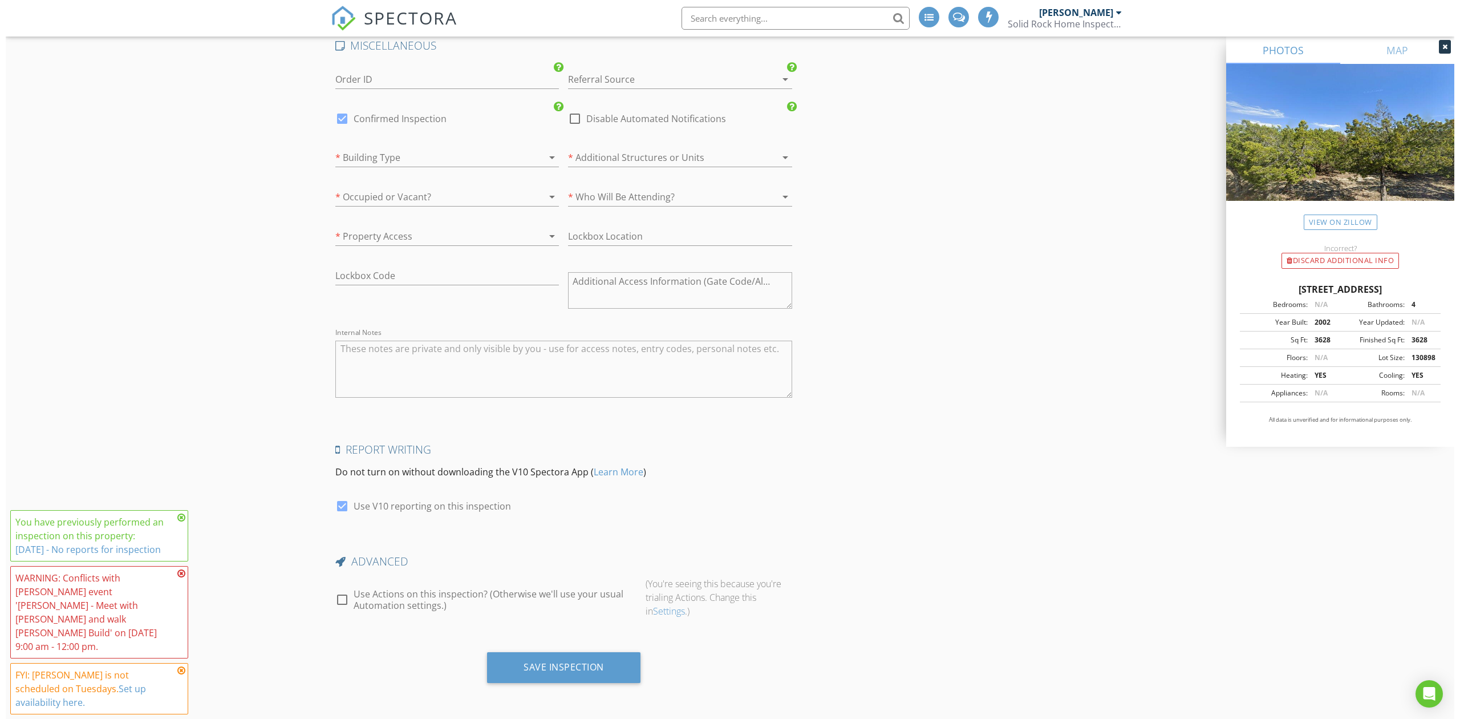
scroll to position [1909, 0]
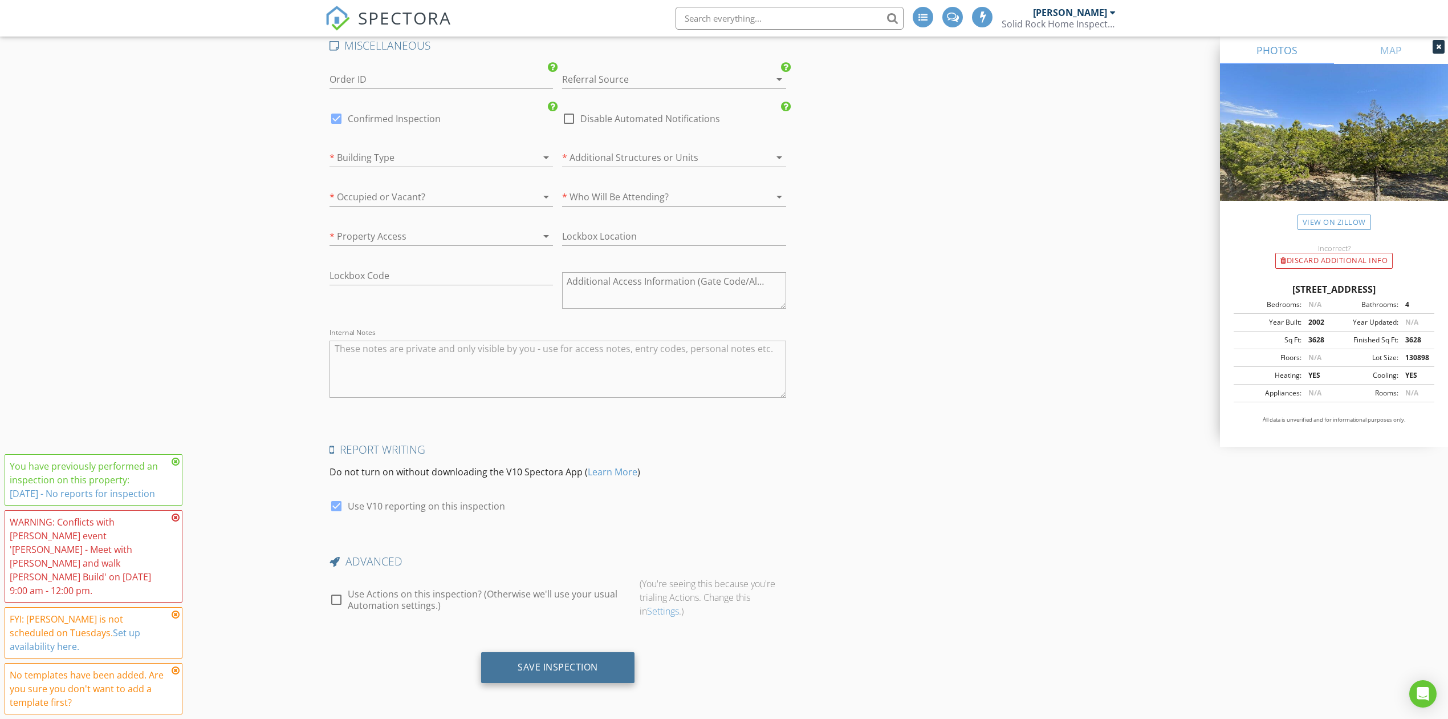
click at [559, 657] on div "Save Inspection" at bounding box center [557, 667] width 153 height 31
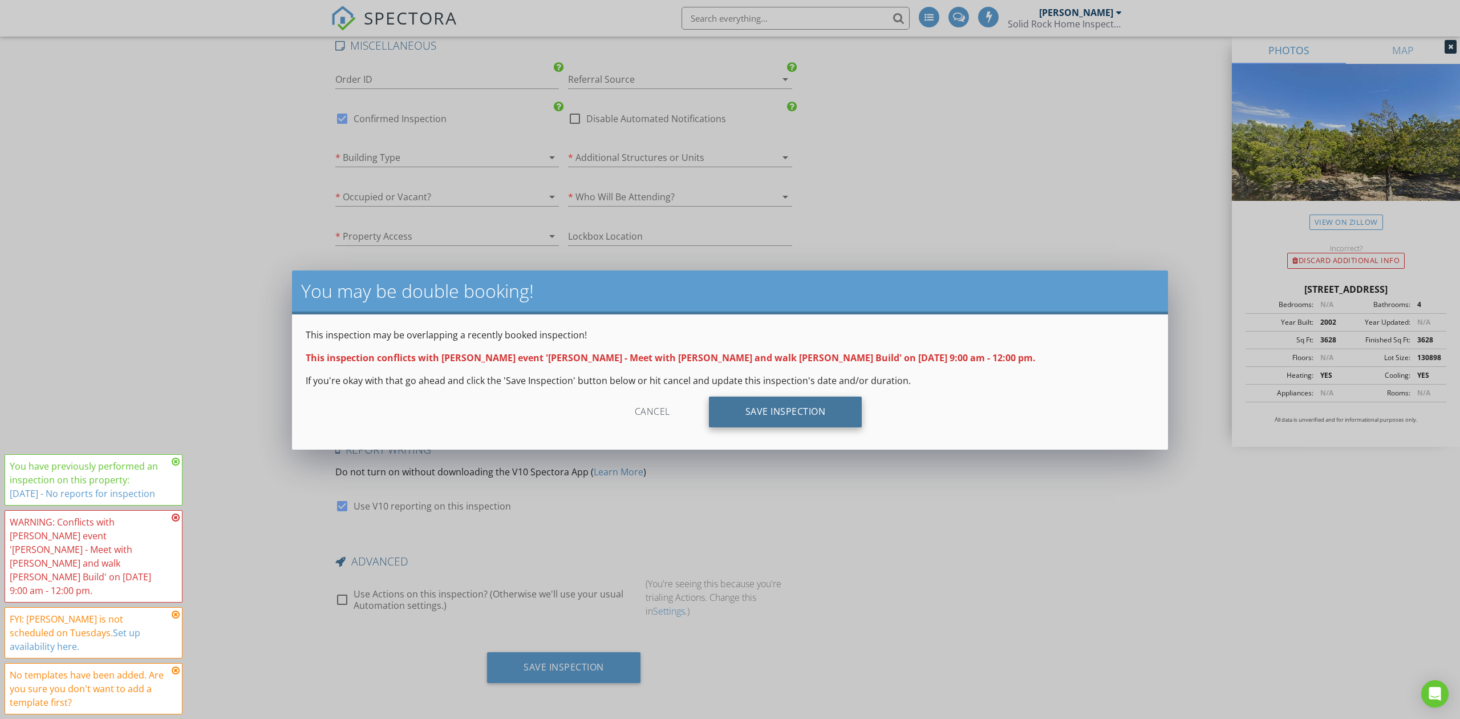
click at [827, 409] on div "Save Inspection" at bounding box center [785, 411] width 153 height 31
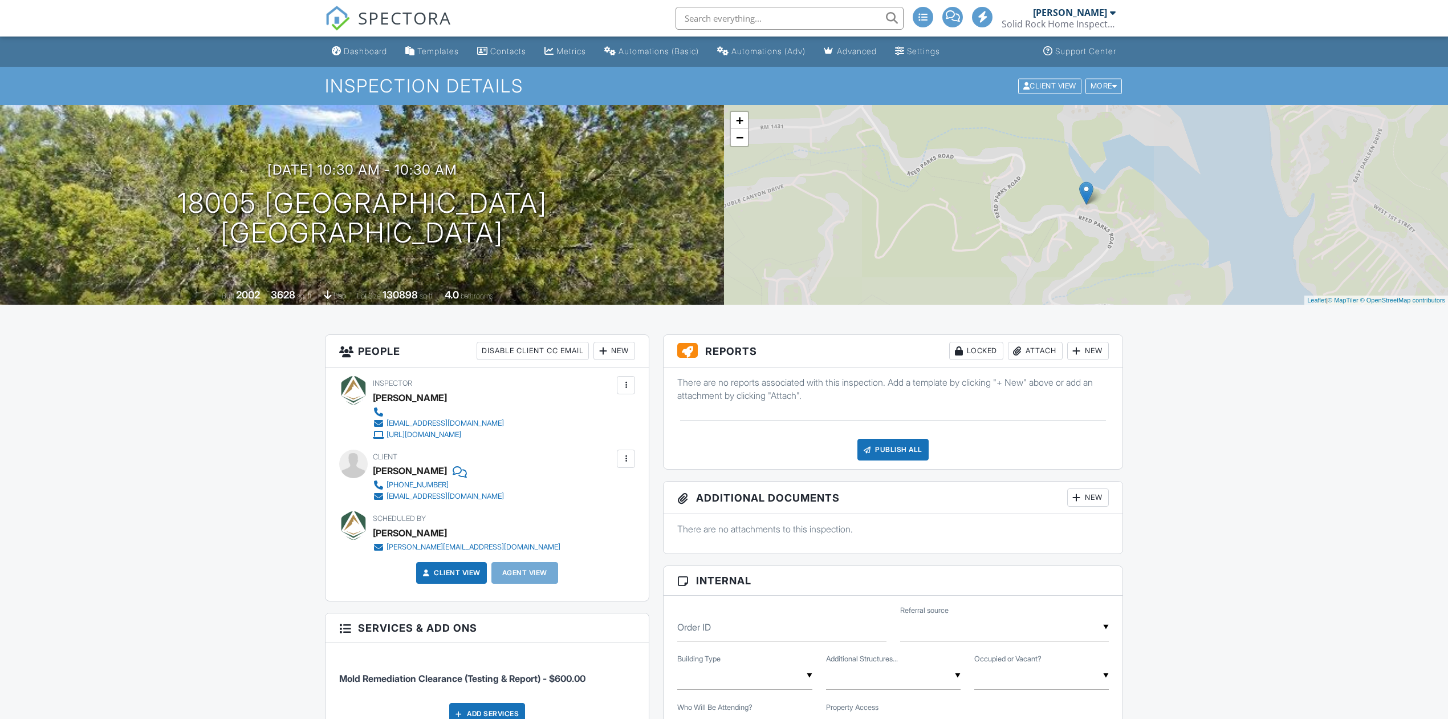
click at [430, 14] on span "SPECTORA" at bounding box center [405, 18] width 94 height 24
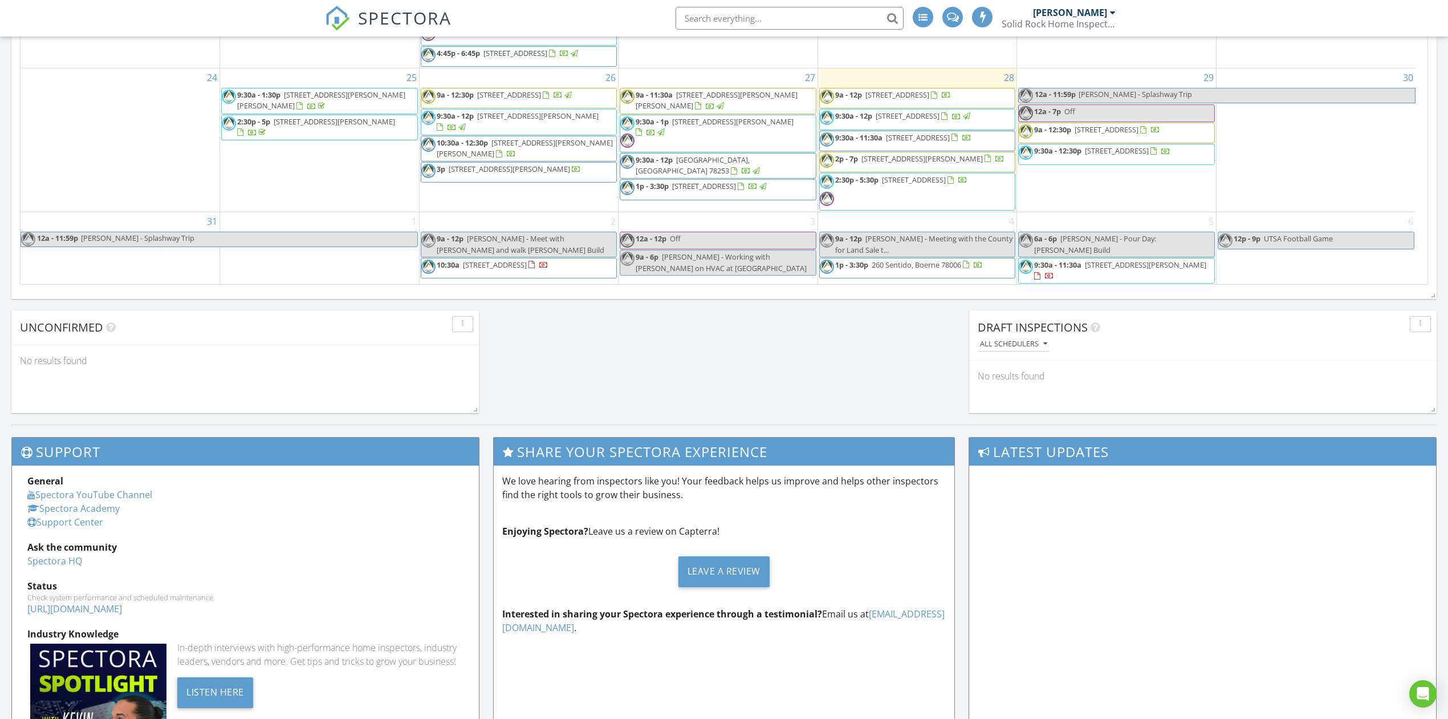
scroll to position [836, 0]
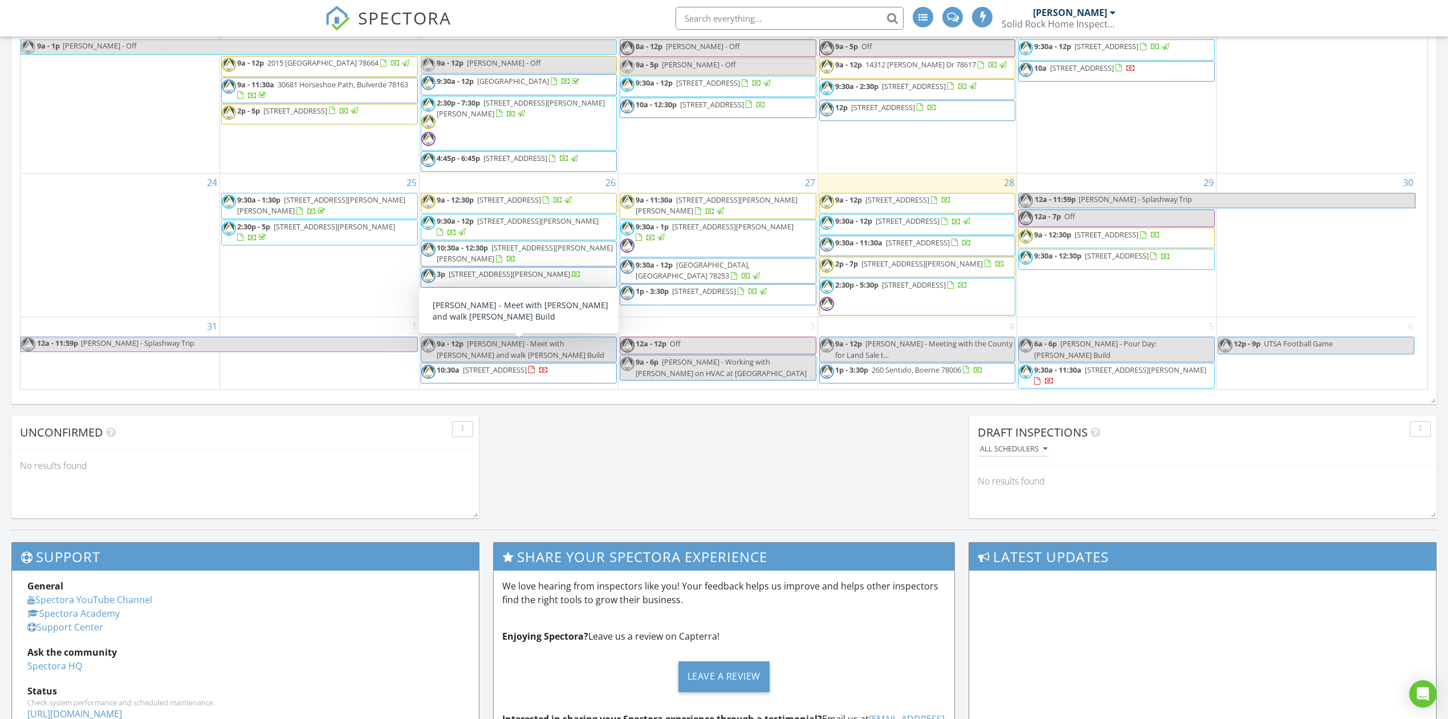
click at [482, 347] on span "[PERSON_NAME] - Meet with [PERSON_NAME] and walk [PERSON_NAME] Build" at bounding box center [521, 348] width 168 height 21
select select "8"
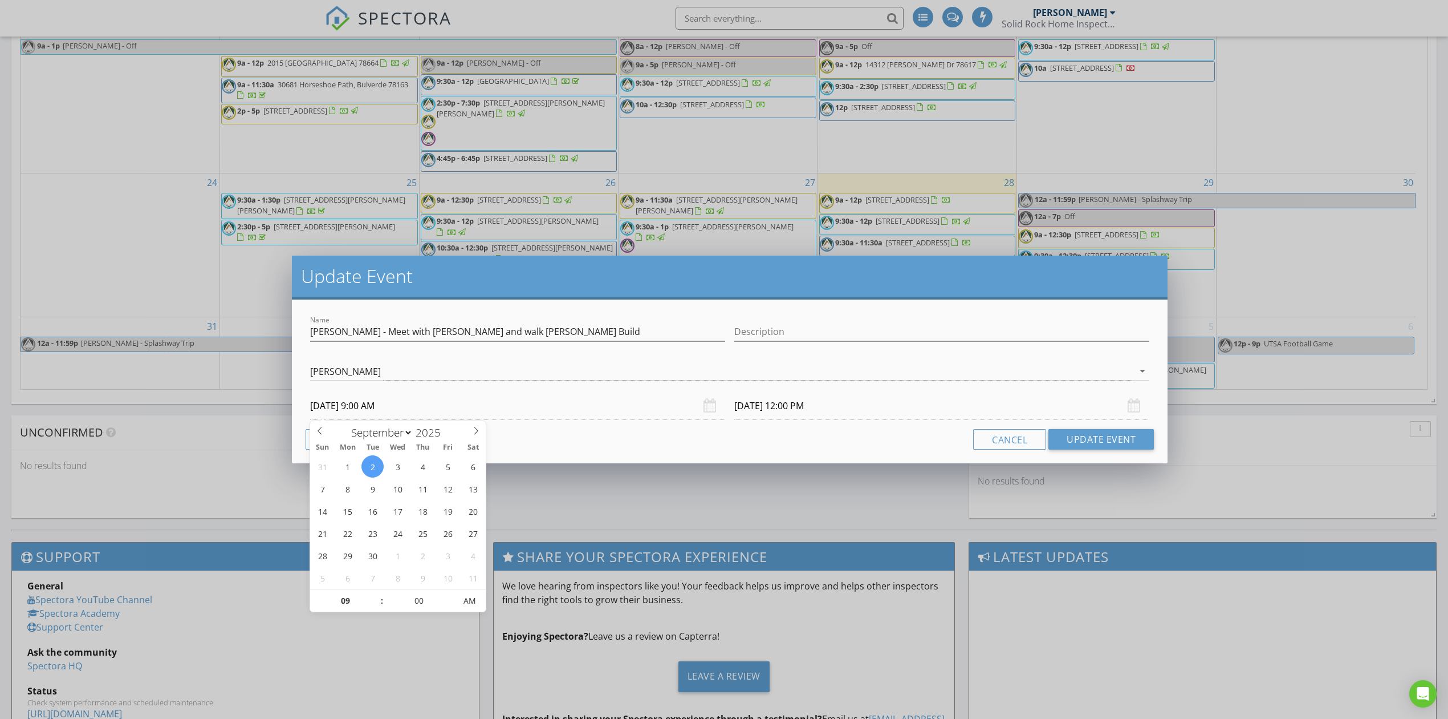
click at [387, 406] on input "09/02/2025 9:00 AM" at bounding box center [517, 406] width 415 height 28
drag, startPoint x: 327, startPoint y: 607, endPoint x: 332, endPoint y: 603, distance: 6.5
click at [327, 605] on input "09" at bounding box center [345, 601] width 70 height 23
type input "03"
type input "09/02/2025 3:00 PM"
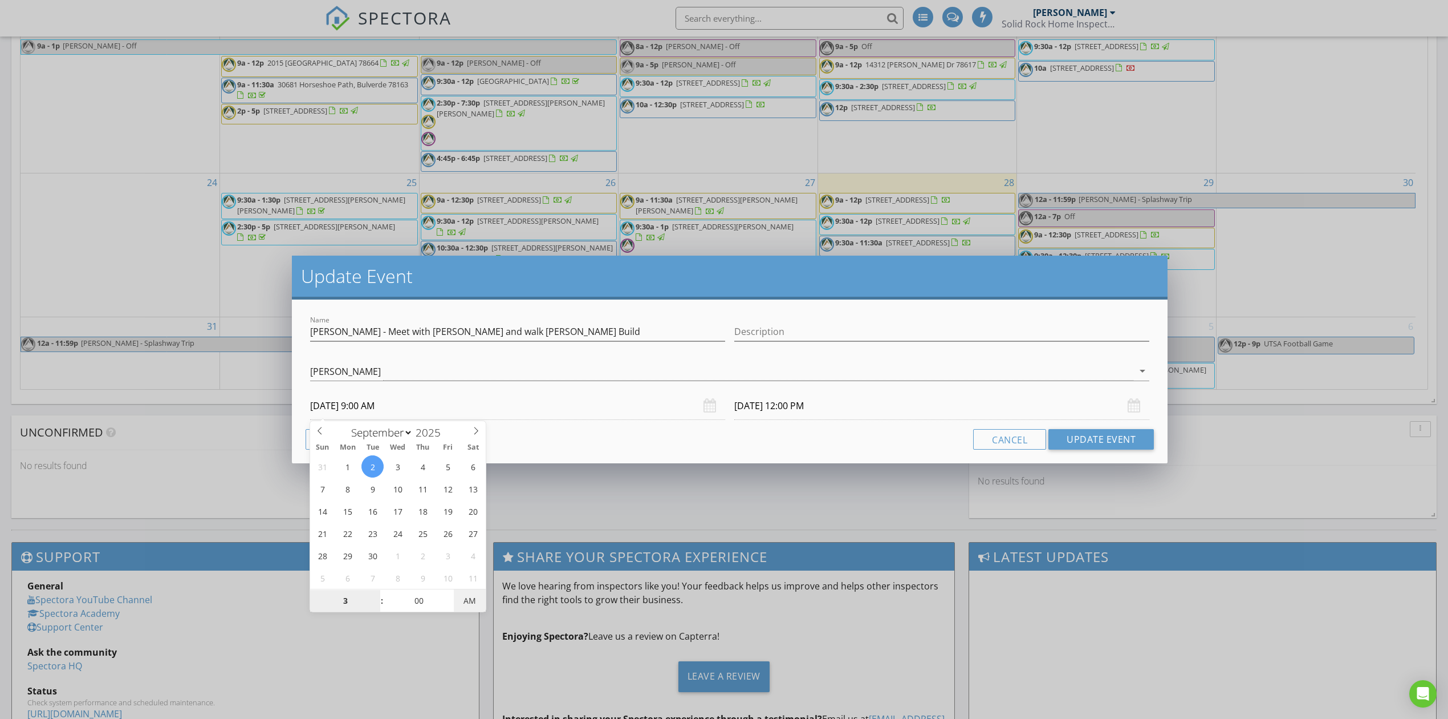
type input "09/02/2025 6:00 PM"
click at [468, 604] on span "AM" at bounding box center [469, 600] width 31 height 23
type input "03"
click at [787, 432] on div "Cancel Update Event" at bounding box center [730, 439] width 849 height 21
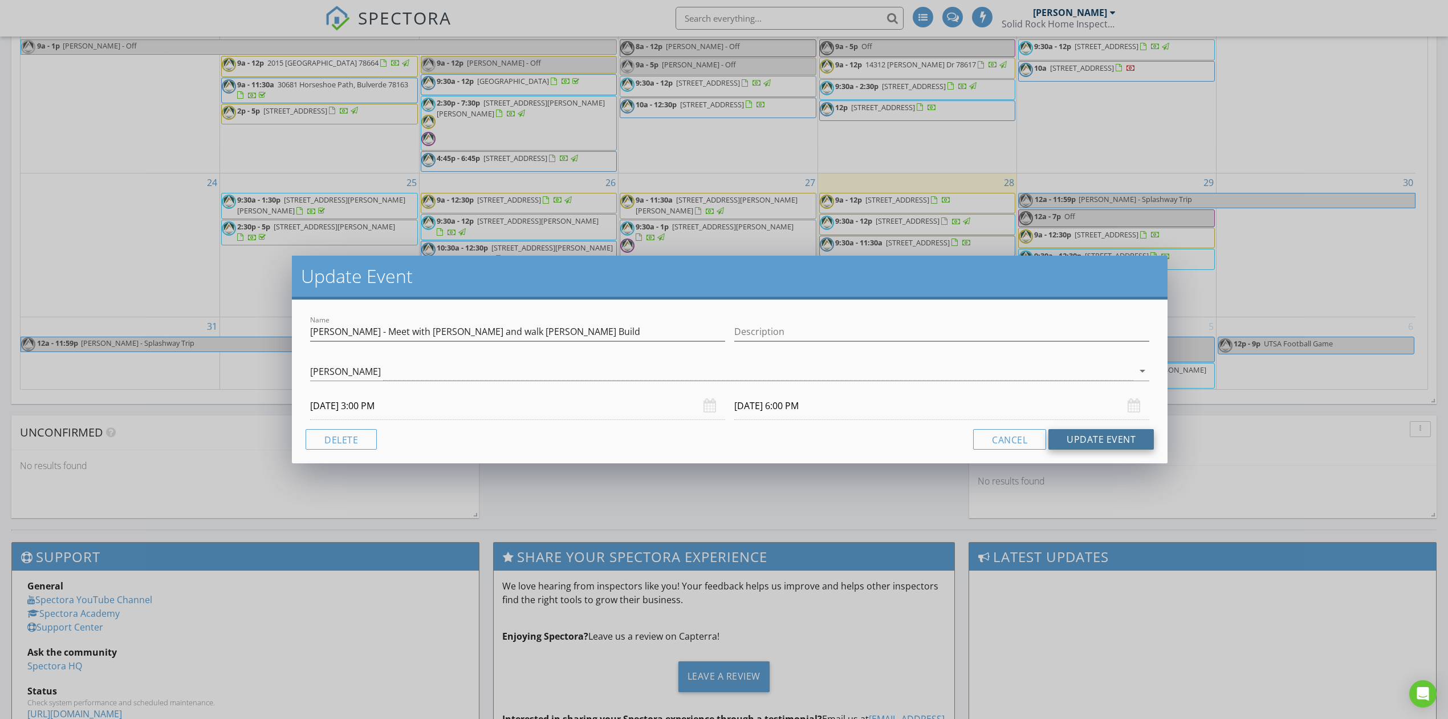
click at [1098, 448] on button "Update Event" at bounding box center [1101, 439] width 105 height 21
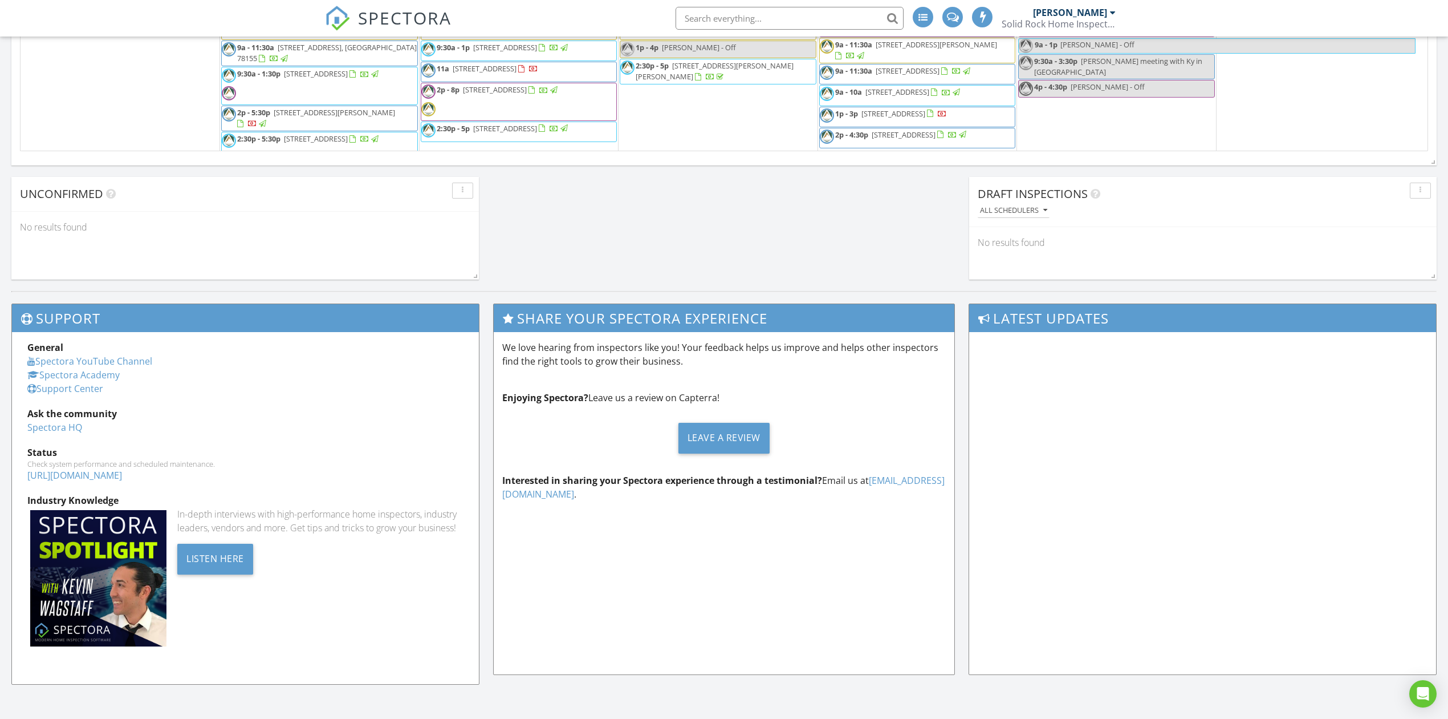
scroll to position [415, 0]
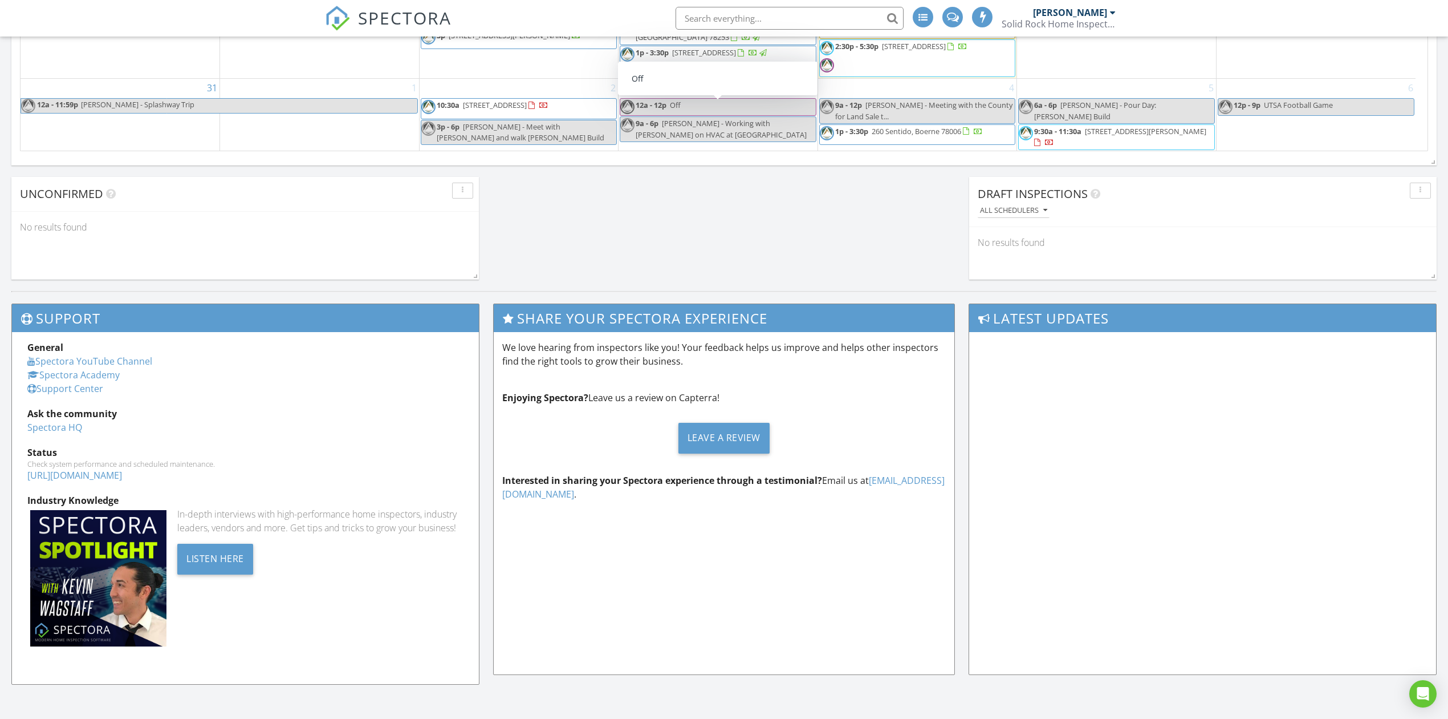
click at [667, 107] on span "12a - 12p" at bounding box center [651, 105] width 31 height 10
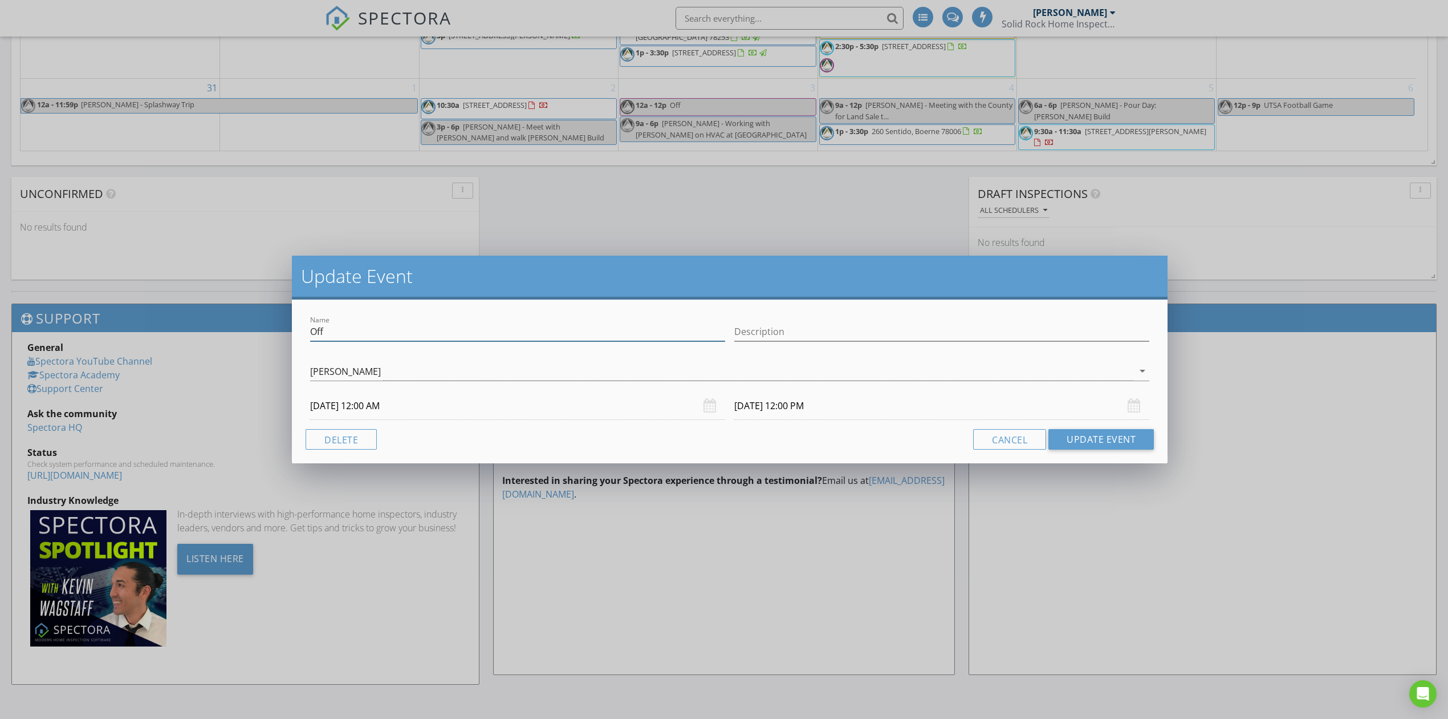
click at [313, 334] on input "Off" at bounding box center [517, 331] width 415 height 19
type input "[PERSON_NAME] - Off"
click at [1099, 439] on button "Update Event" at bounding box center [1101, 439] width 105 height 21
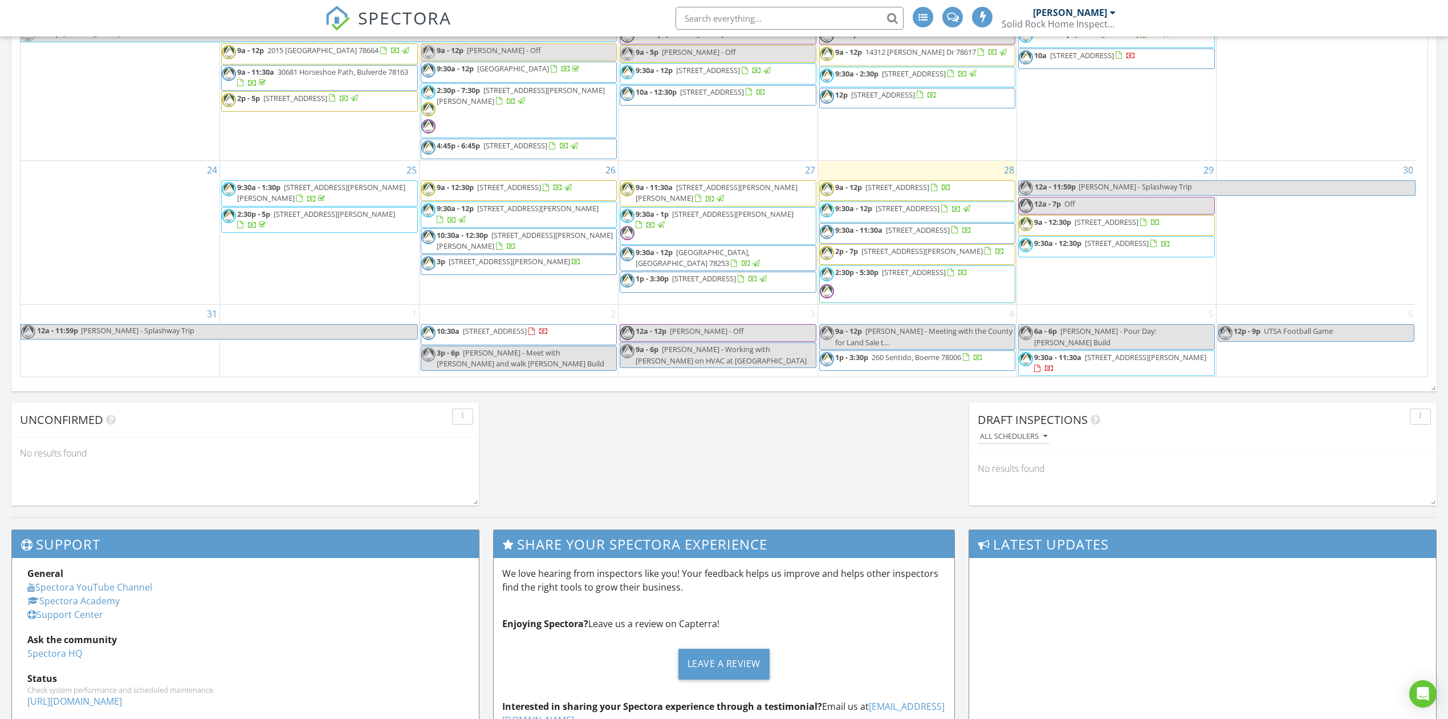
scroll to position [1077, 0]
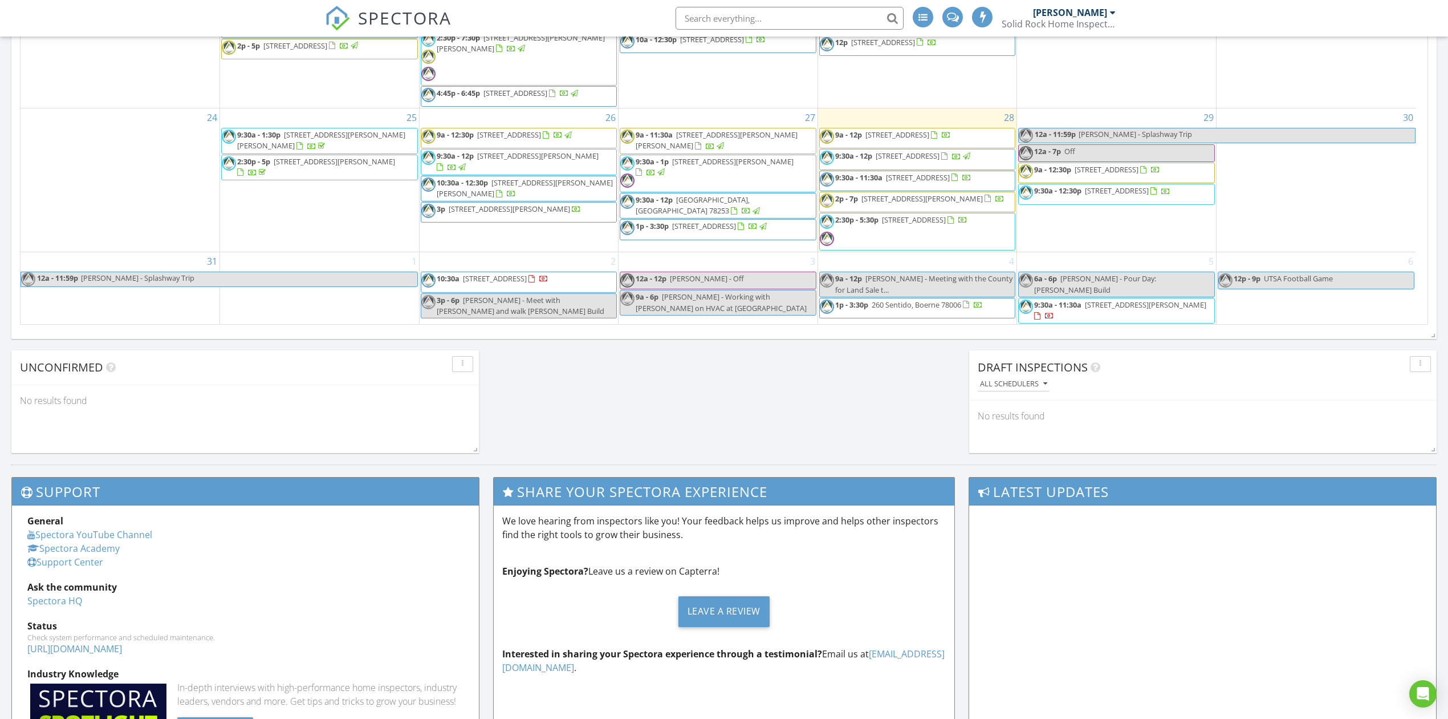
scroll to position [696, 0]
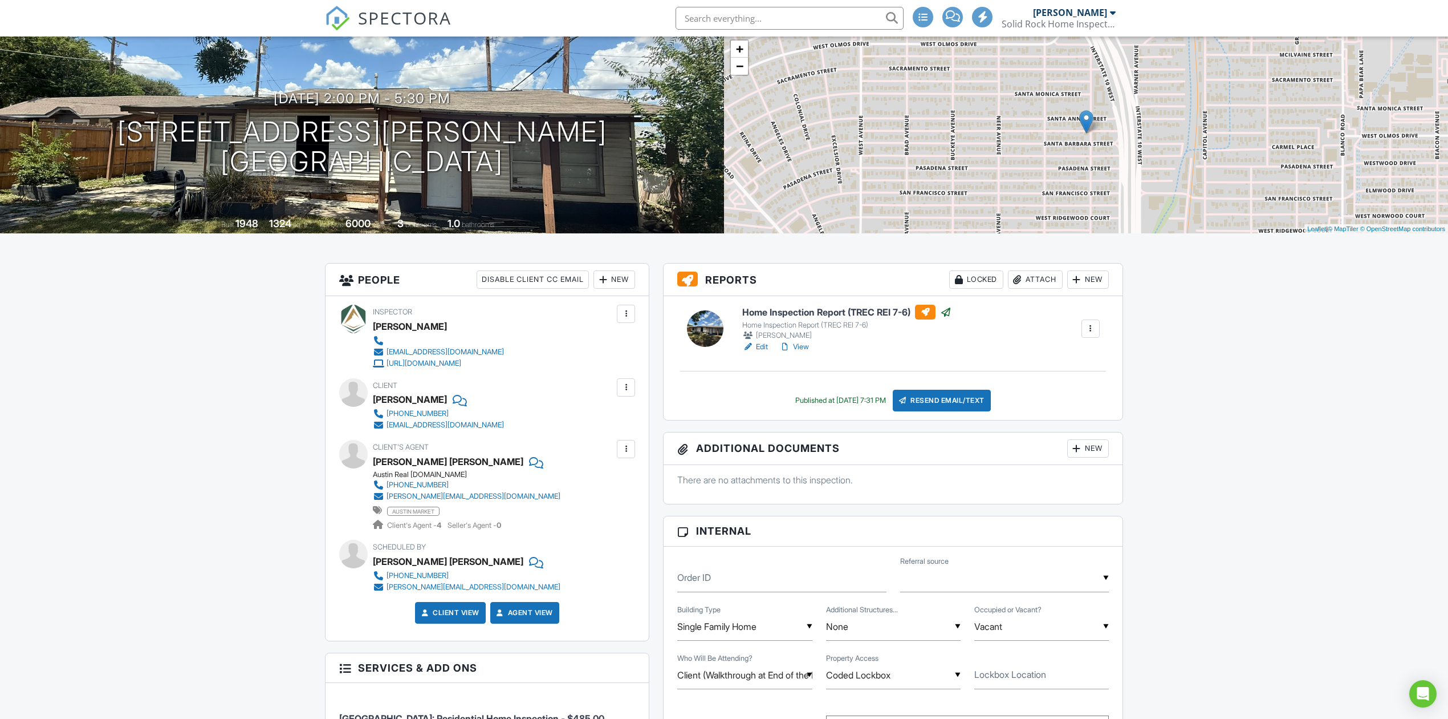
scroll to position [35, 0]
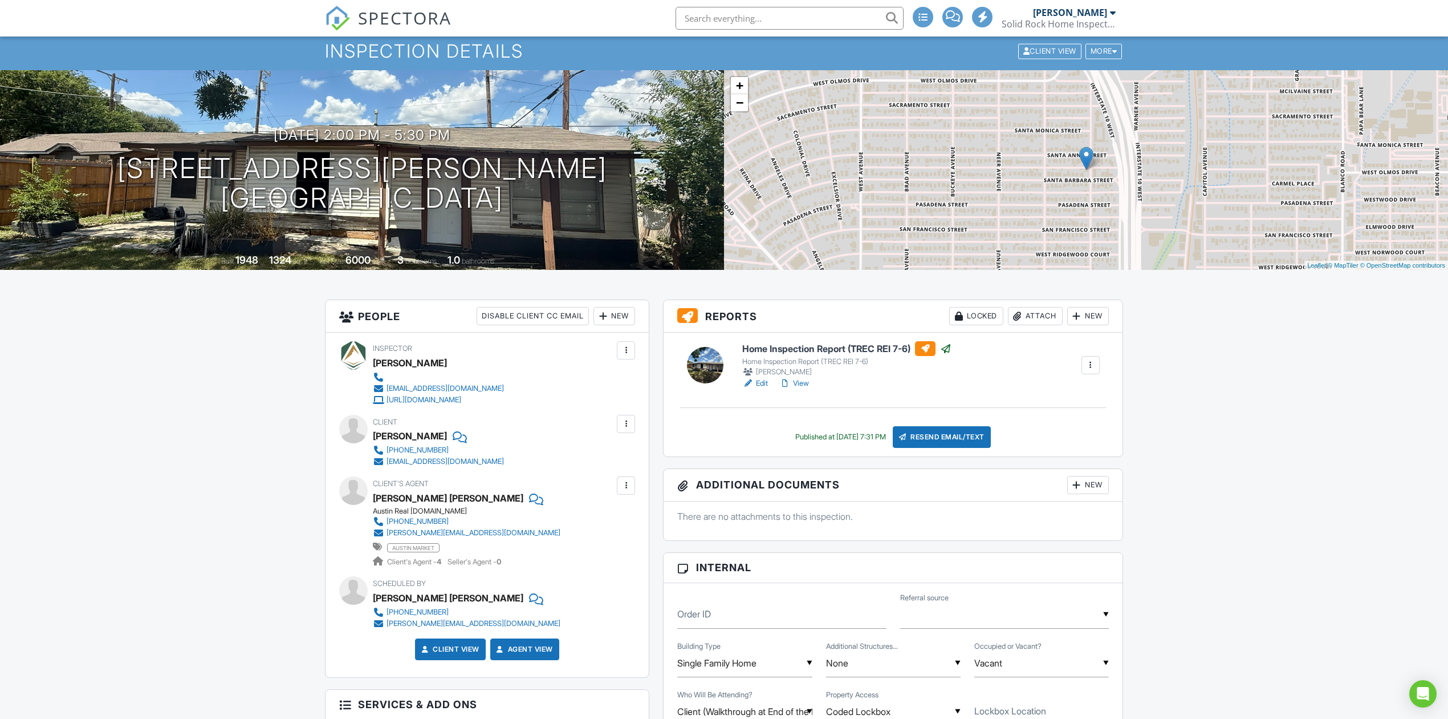
click at [407, 17] on span "SPECTORA" at bounding box center [405, 18] width 94 height 24
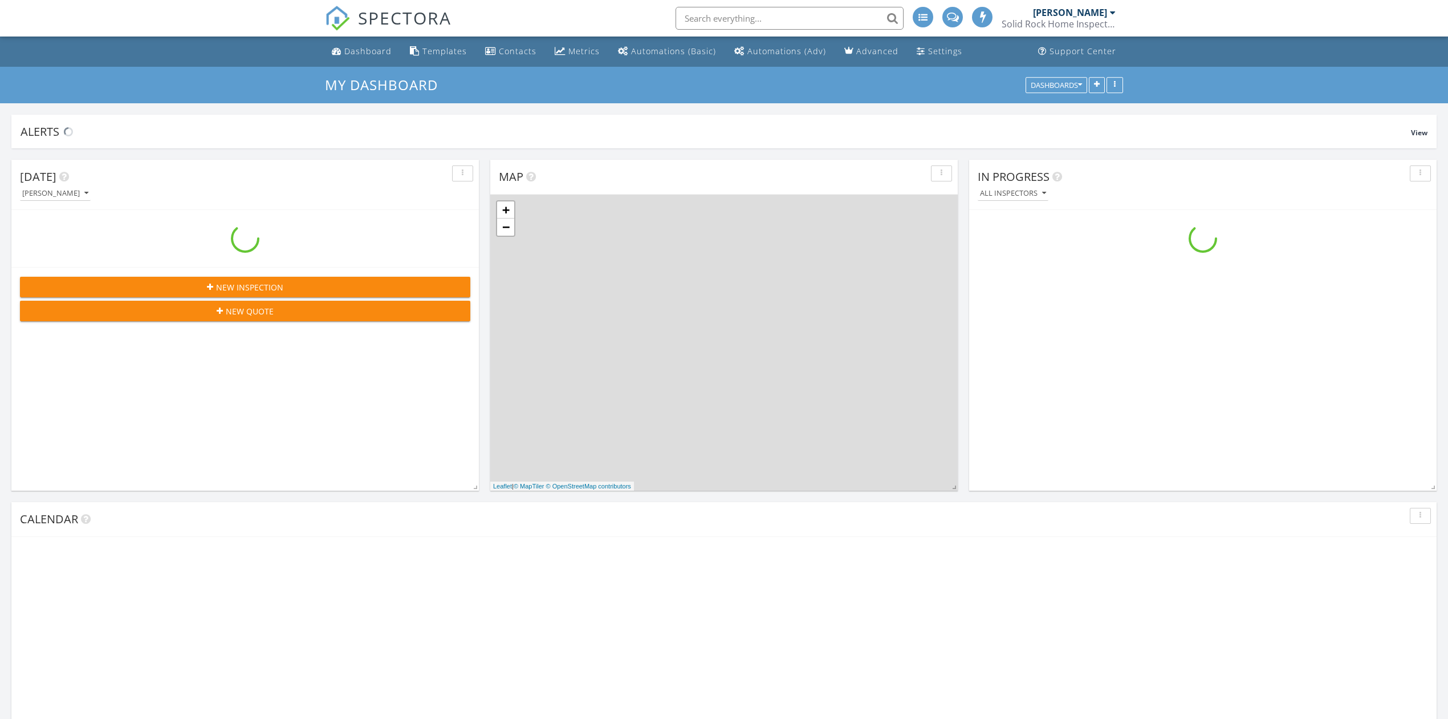
scroll to position [1061, 1472]
